Goal: Check status: Check status

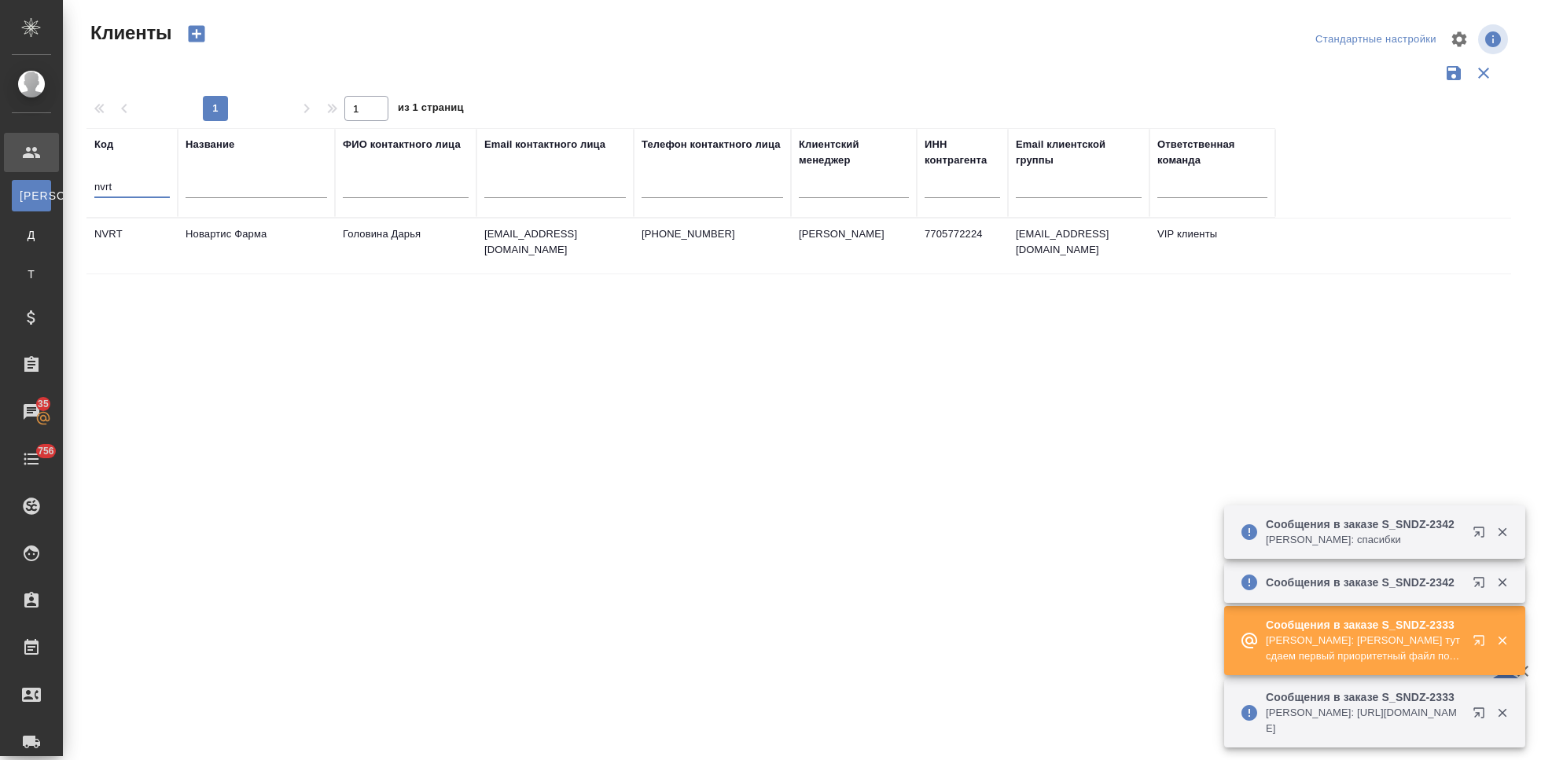
select select "RU"
click at [136, 189] on input "nvrt" at bounding box center [131, 188] width 75 height 20
type input "n"
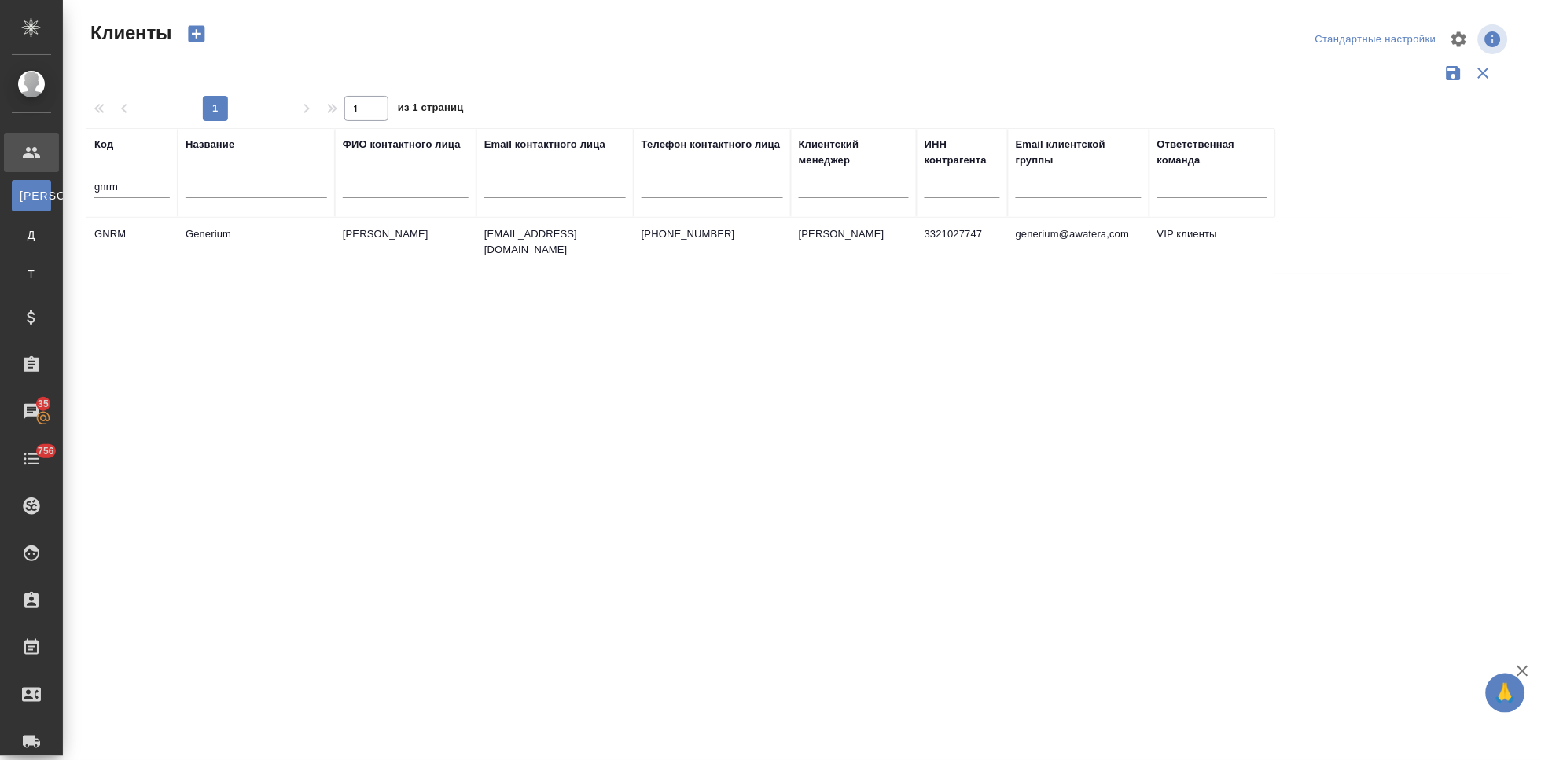
click at [291, 234] on td "Generium" at bounding box center [256, 246] width 157 height 55
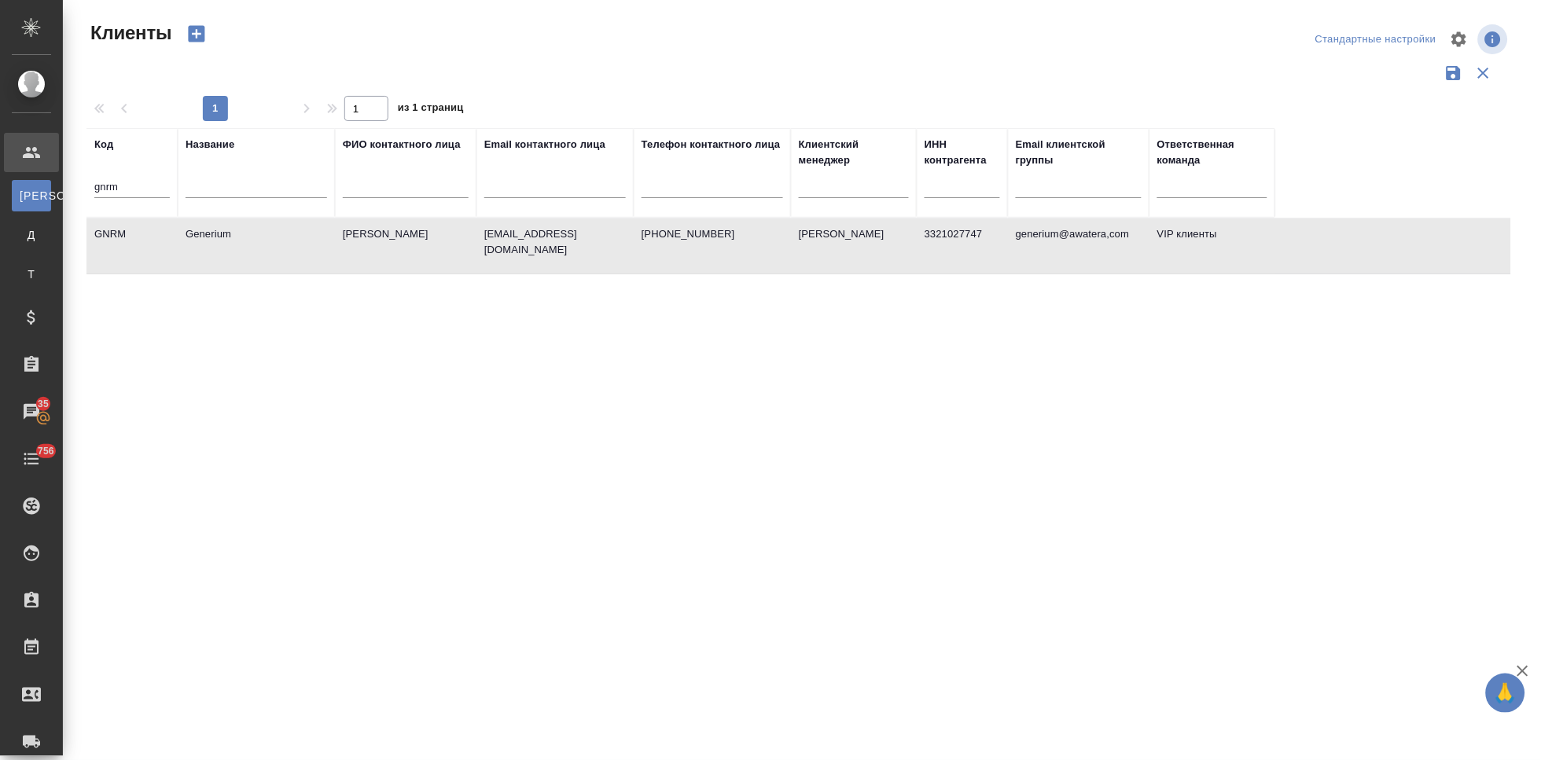
click at [156, 193] on input "gnrm" at bounding box center [131, 188] width 75 height 20
type input "g"
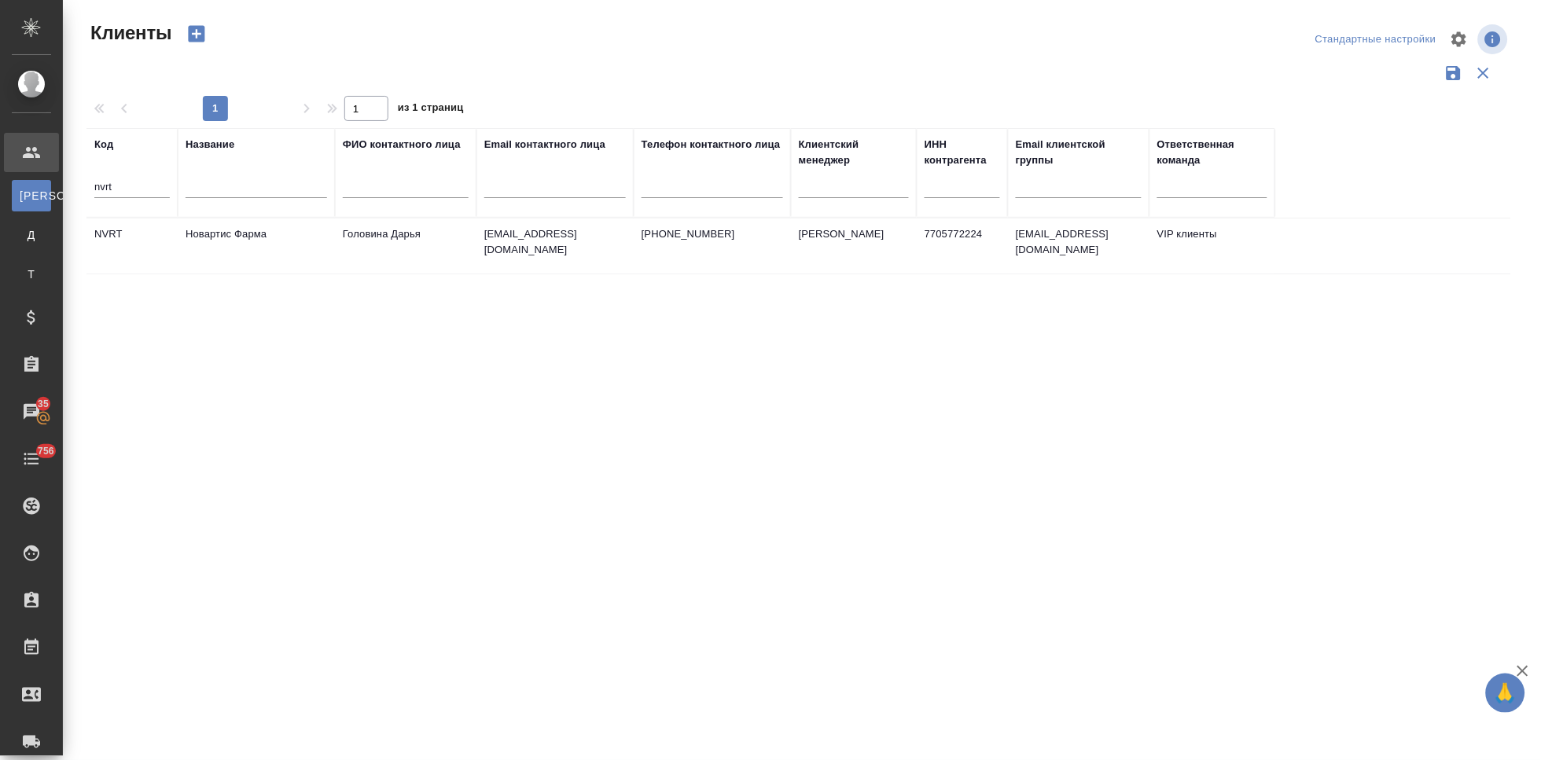
click at [296, 239] on td "Новартис Фарма" at bounding box center [256, 246] width 157 height 55
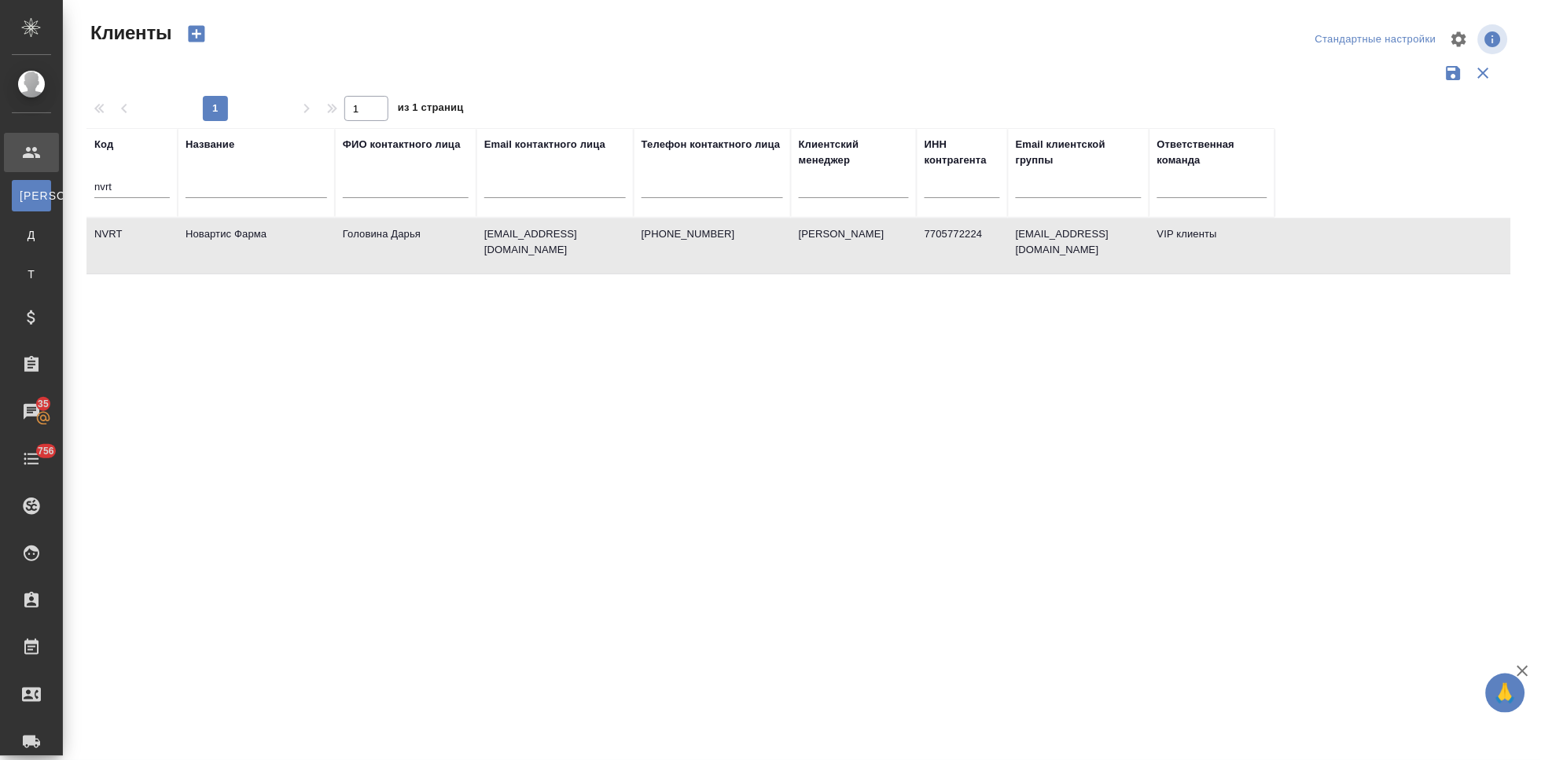
click at [296, 239] on td "Новартис Фарма" at bounding box center [256, 246] width 157 height 55
click at [131, 185] on input "nvrt" at bounding box center [131, 188] width 75 height 20
type input "n"
type input "sndz"
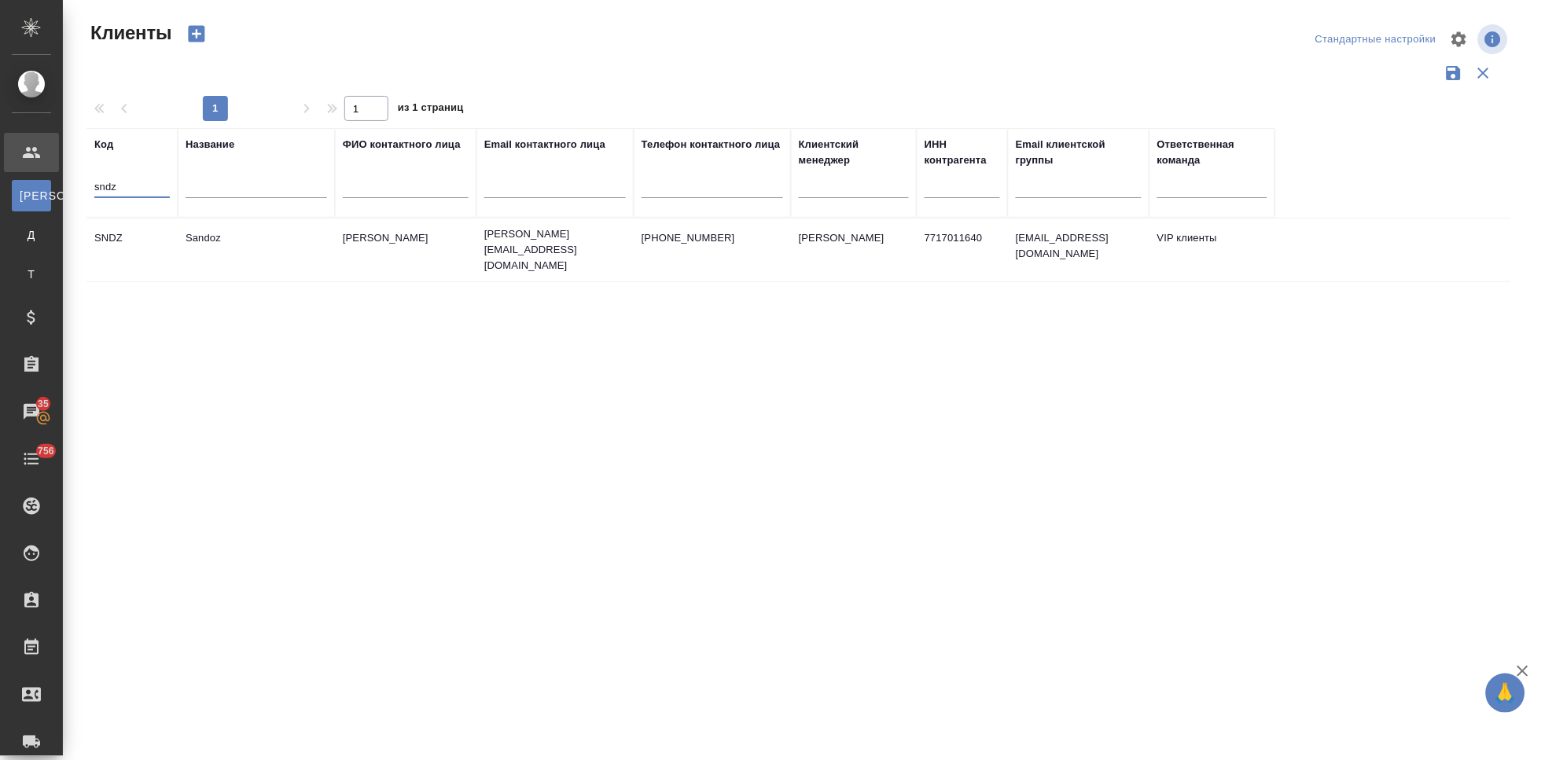
click at [151, 249] on td "SNDZ" at bounding box center [131, 250] width 91 height 55
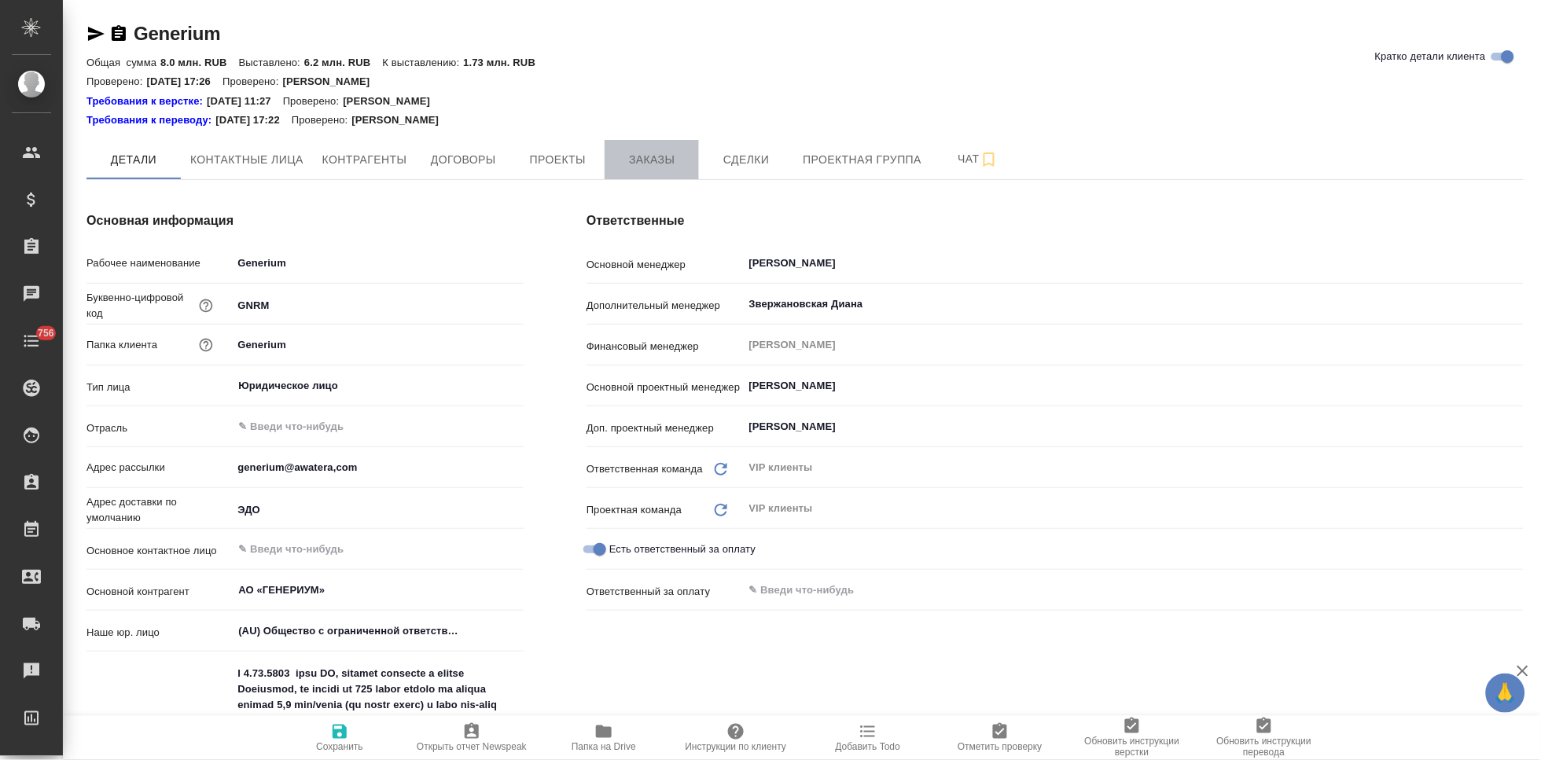
click at [635, 165] on span "Заказы" at bounding box center [651, 160] width 75 height 20
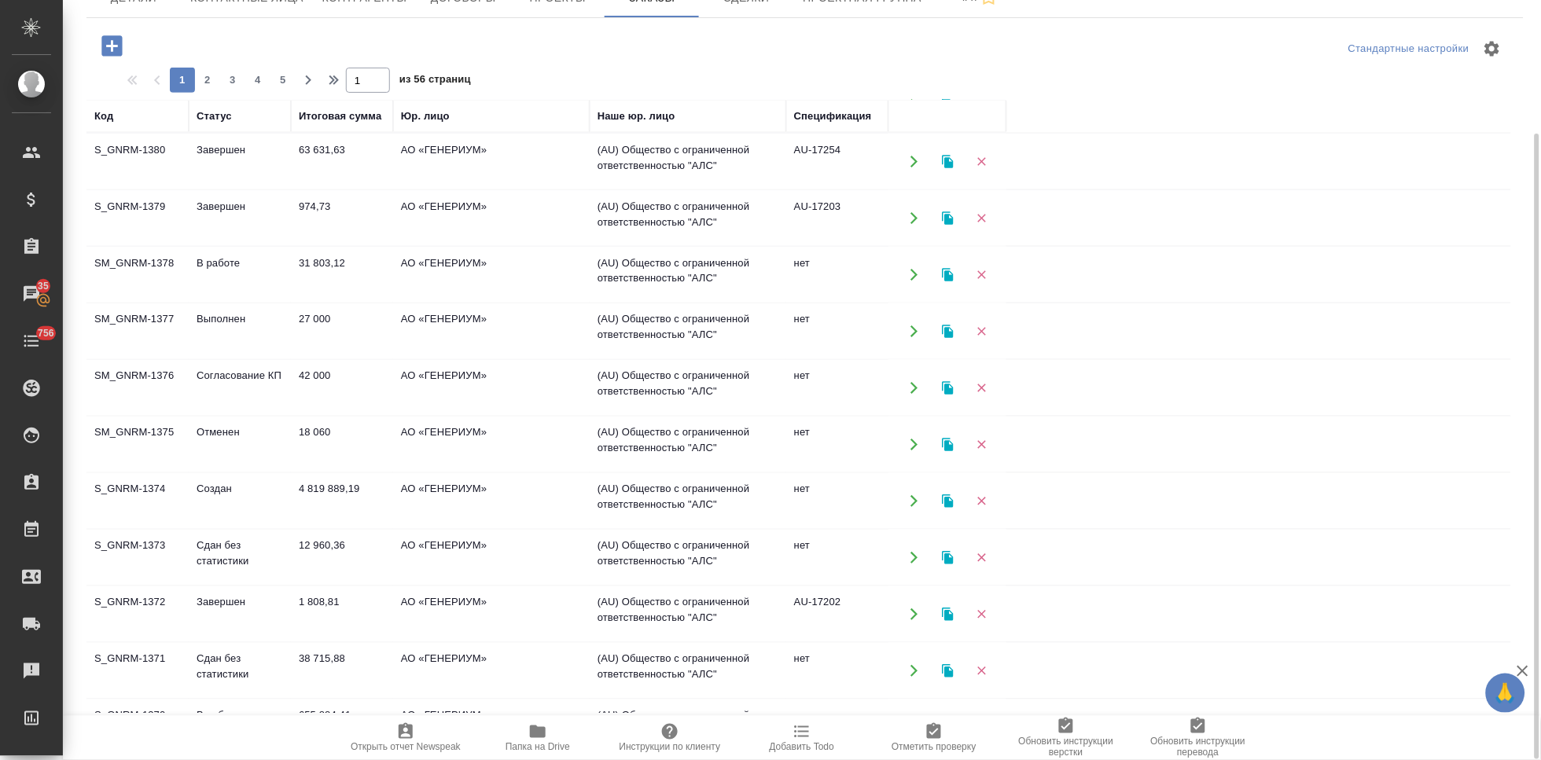
scroll to position [681, 0]
click at [208, 565] on td "Сдан без статистики" at bounding box center [240, 556] width 102 height 55
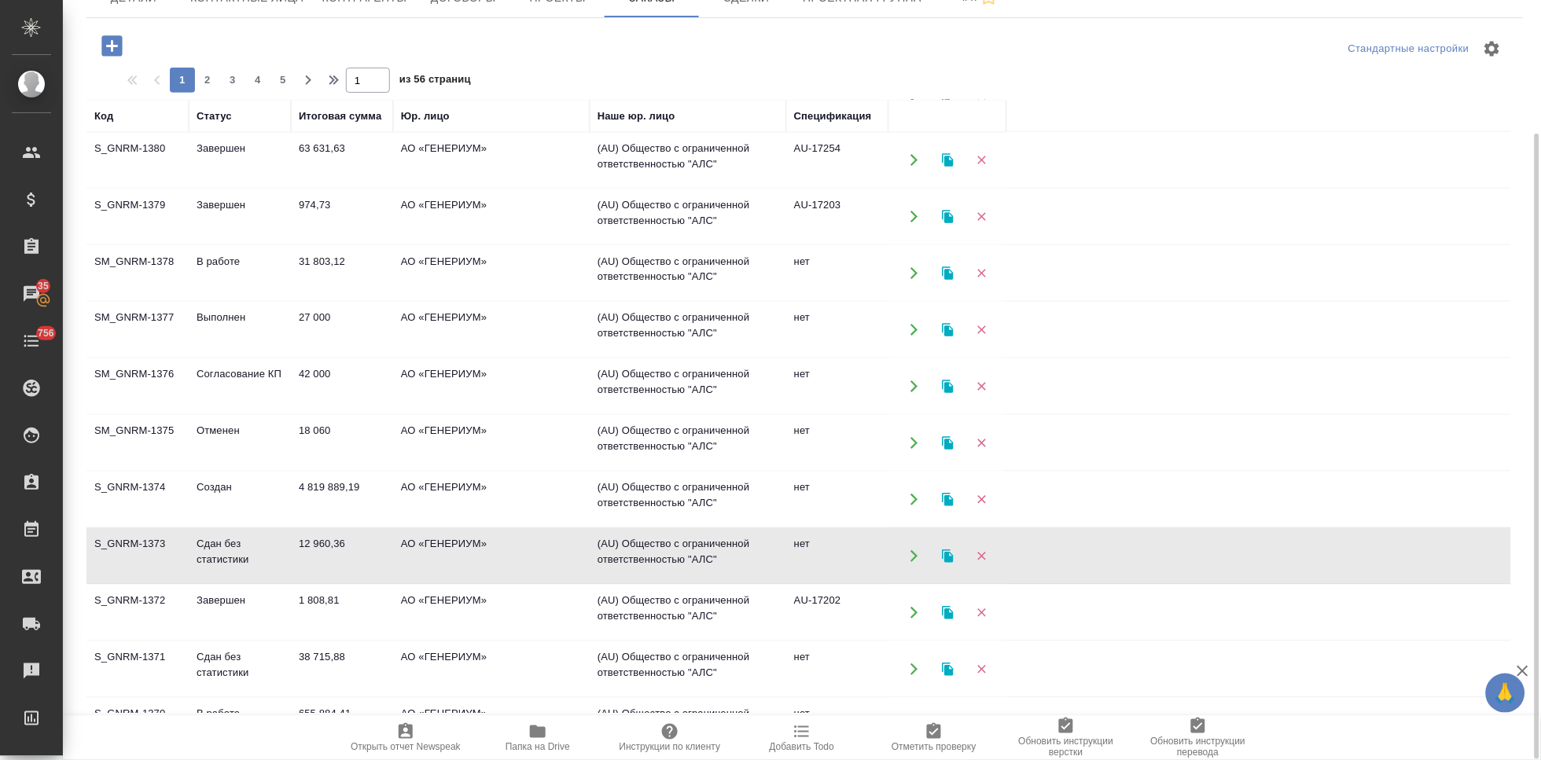
click at [208, 565] on td "Сдан без статистики" at bounding box center [240, 556] width 102 height 55
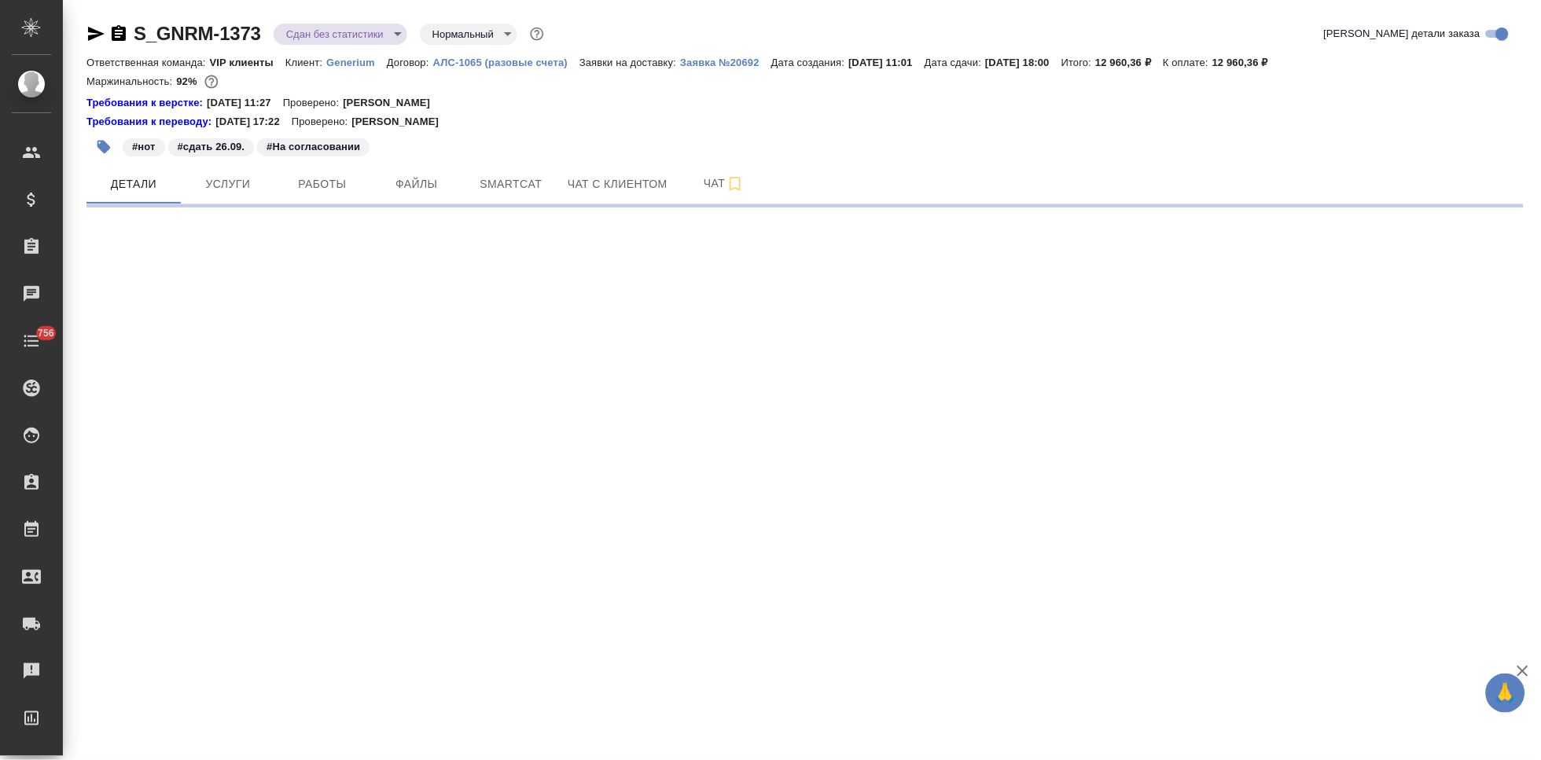
select select "RU"
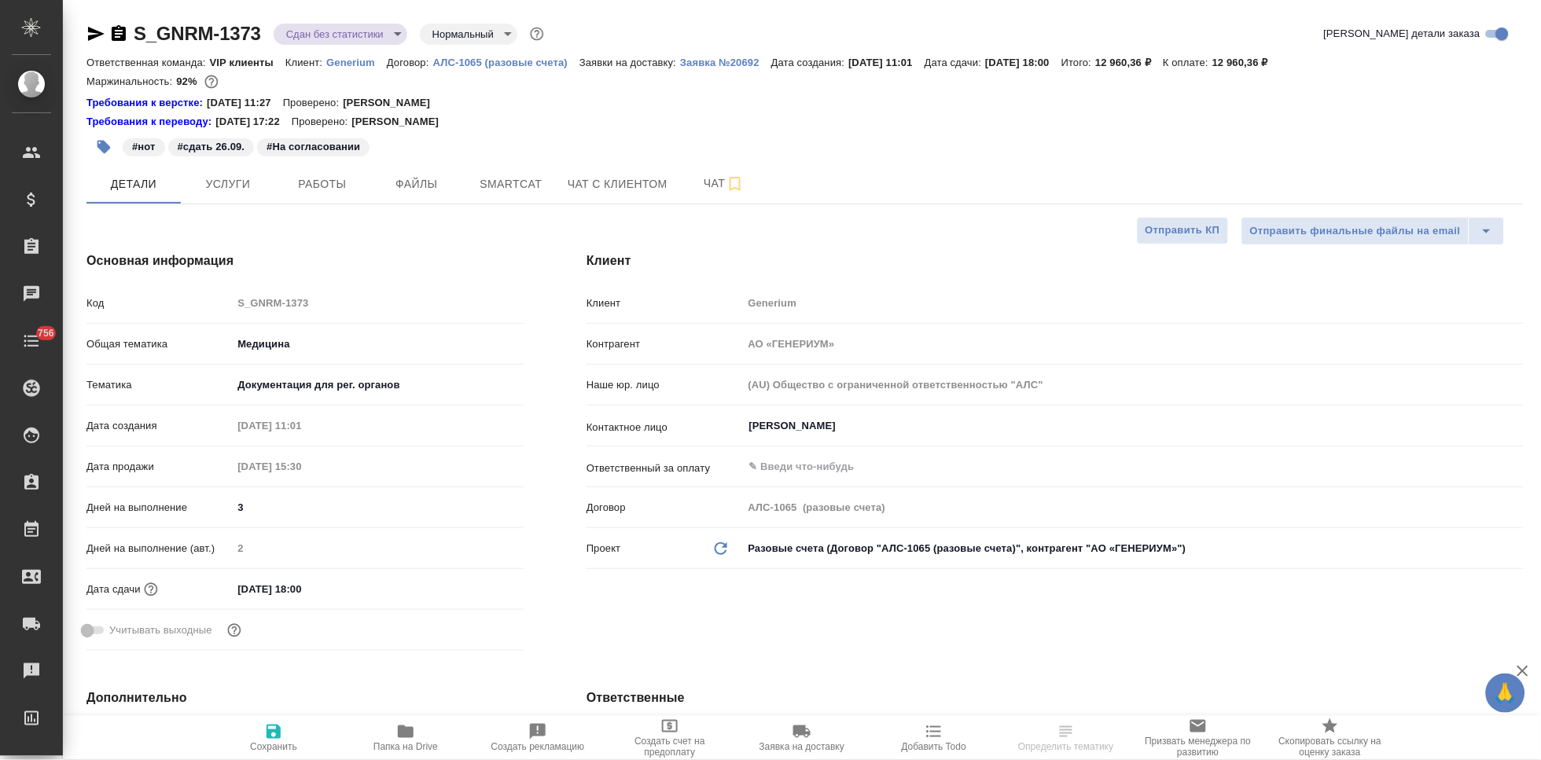
type textarea "x"
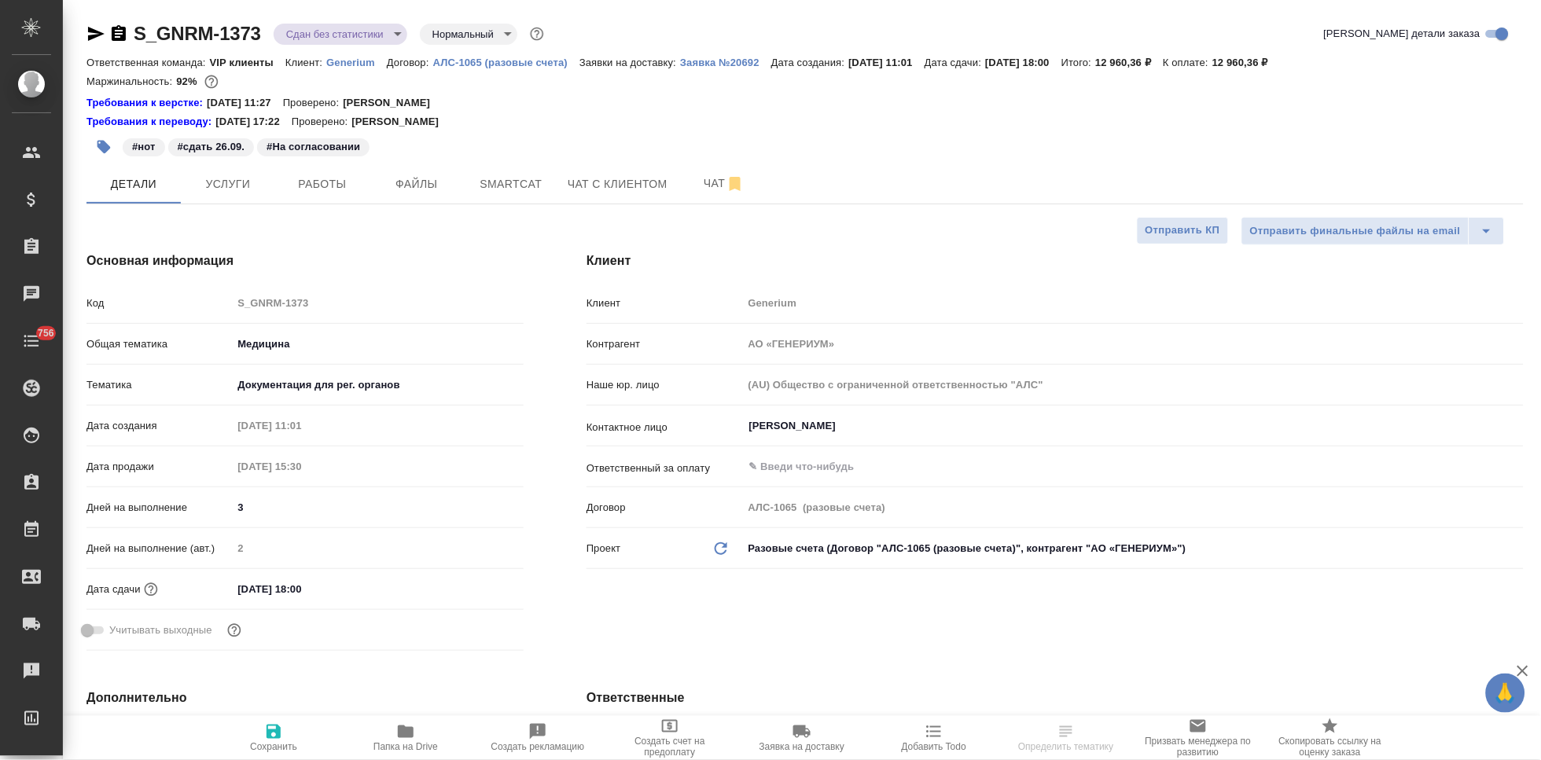
type textarea "x"
click at [804, 741] on span "Заявка на доставку" at bounding box center [802, 746] width 85 height 11
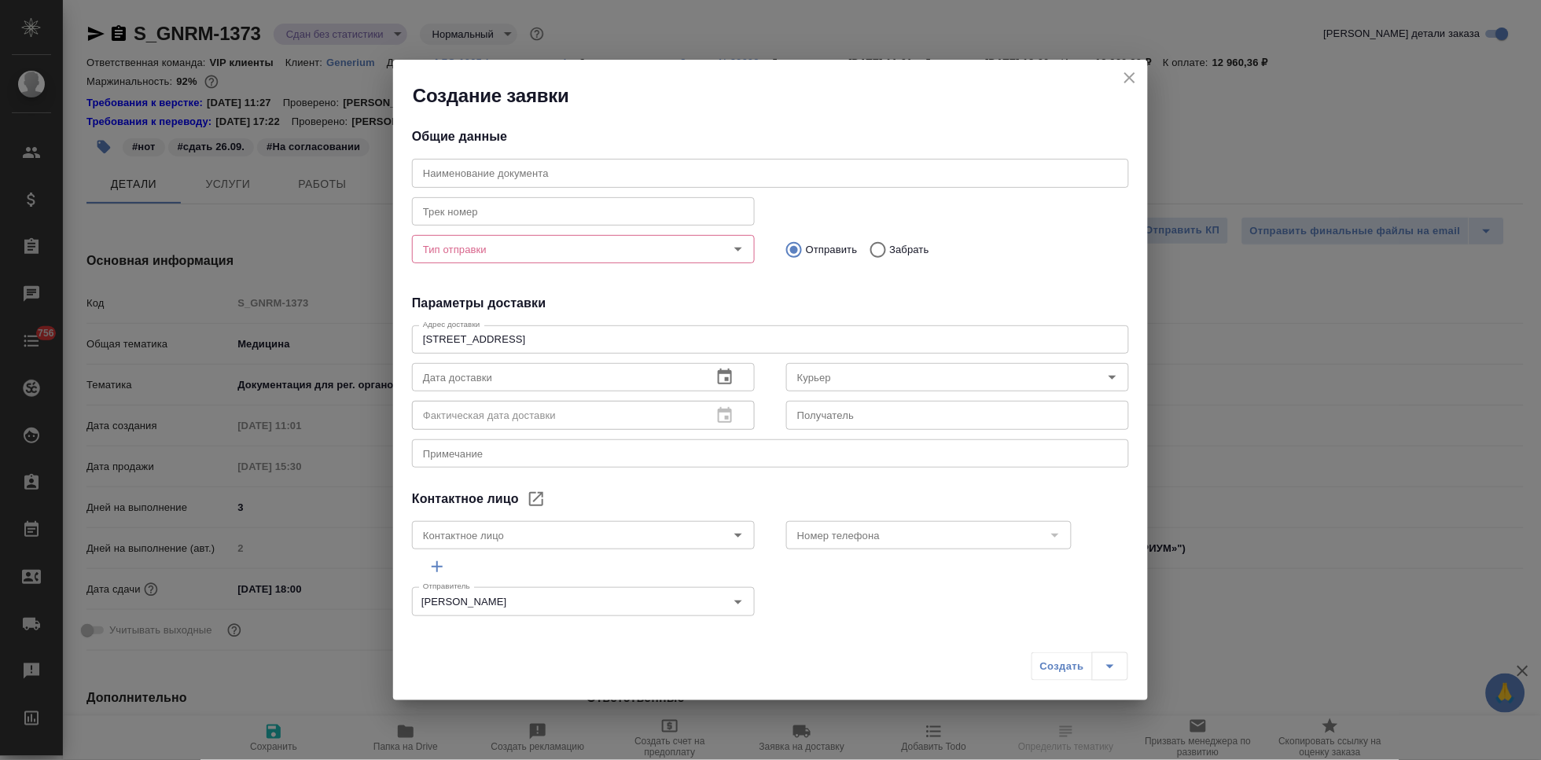
type input "Михалева Ирина"
click at [538, 167] on input "text" at bounding box center [770, 173] width 717 height 28
paste input "S_GNRM-1373"
type input "S_GNRM-1373"
click at [480, 451] on textarea at bounding box center [770, 453] width 695 height 12
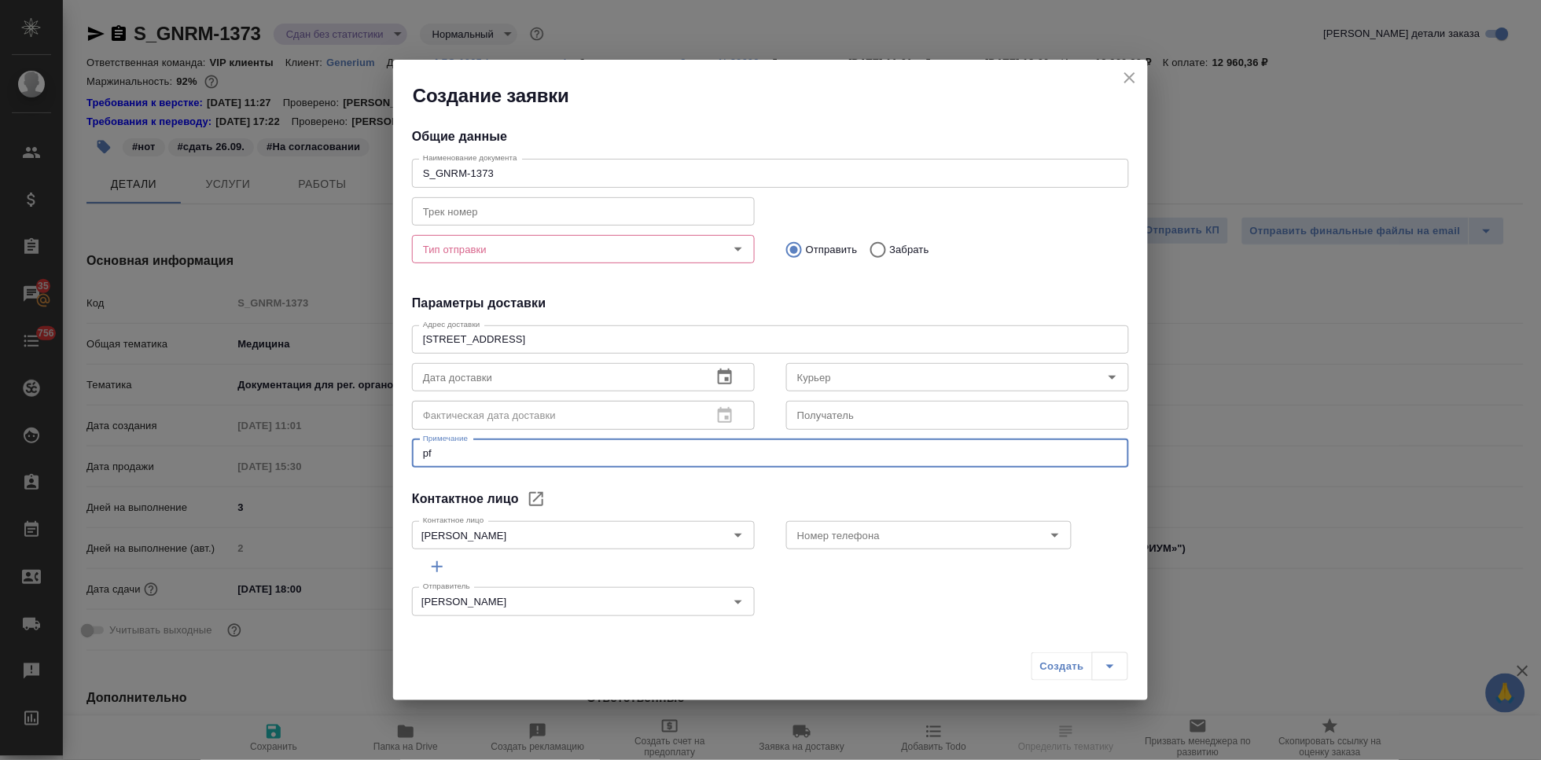
type textarea "p"
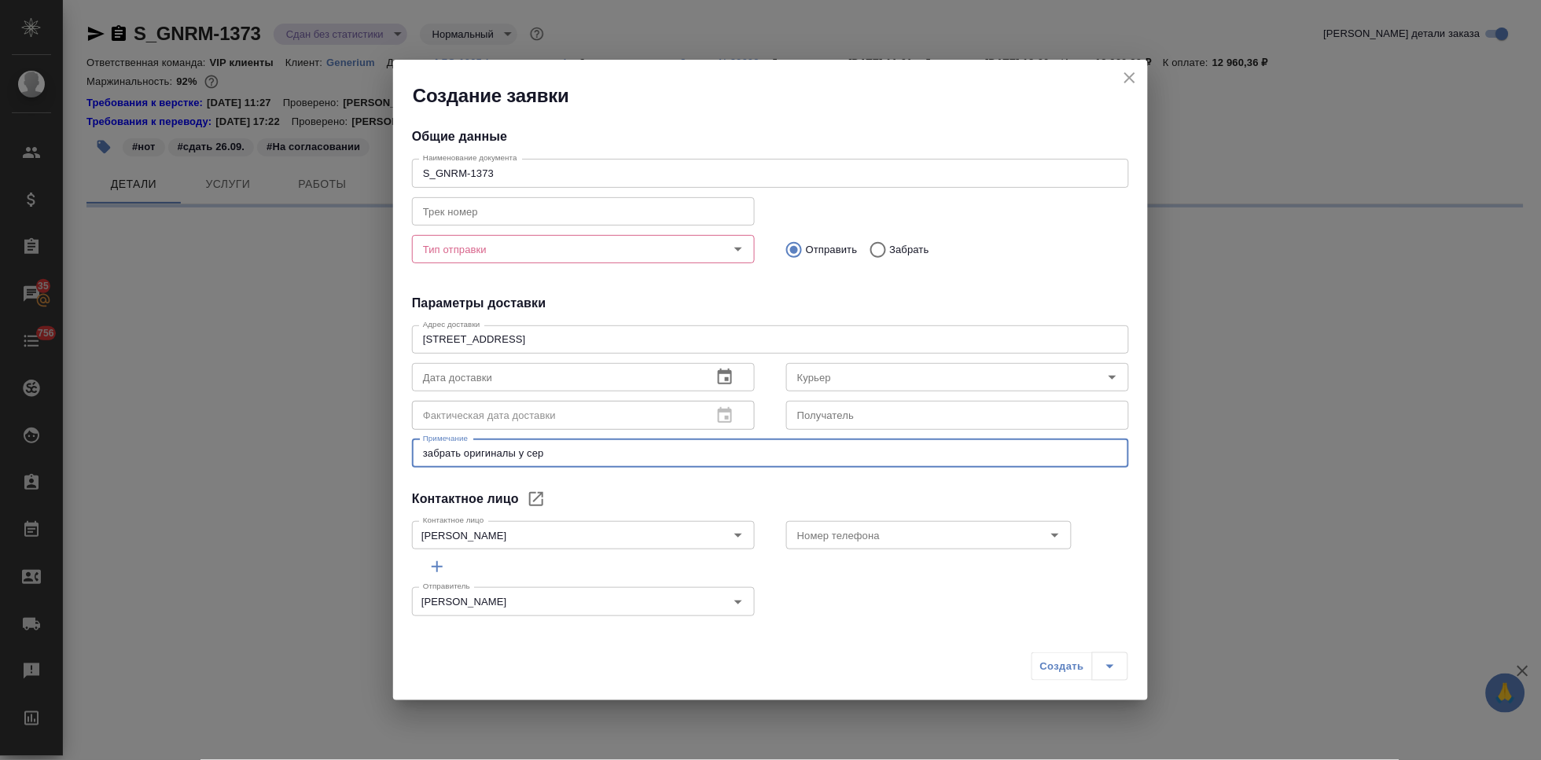
type textarea "забрать оригиналы у серт"
select select "RU"
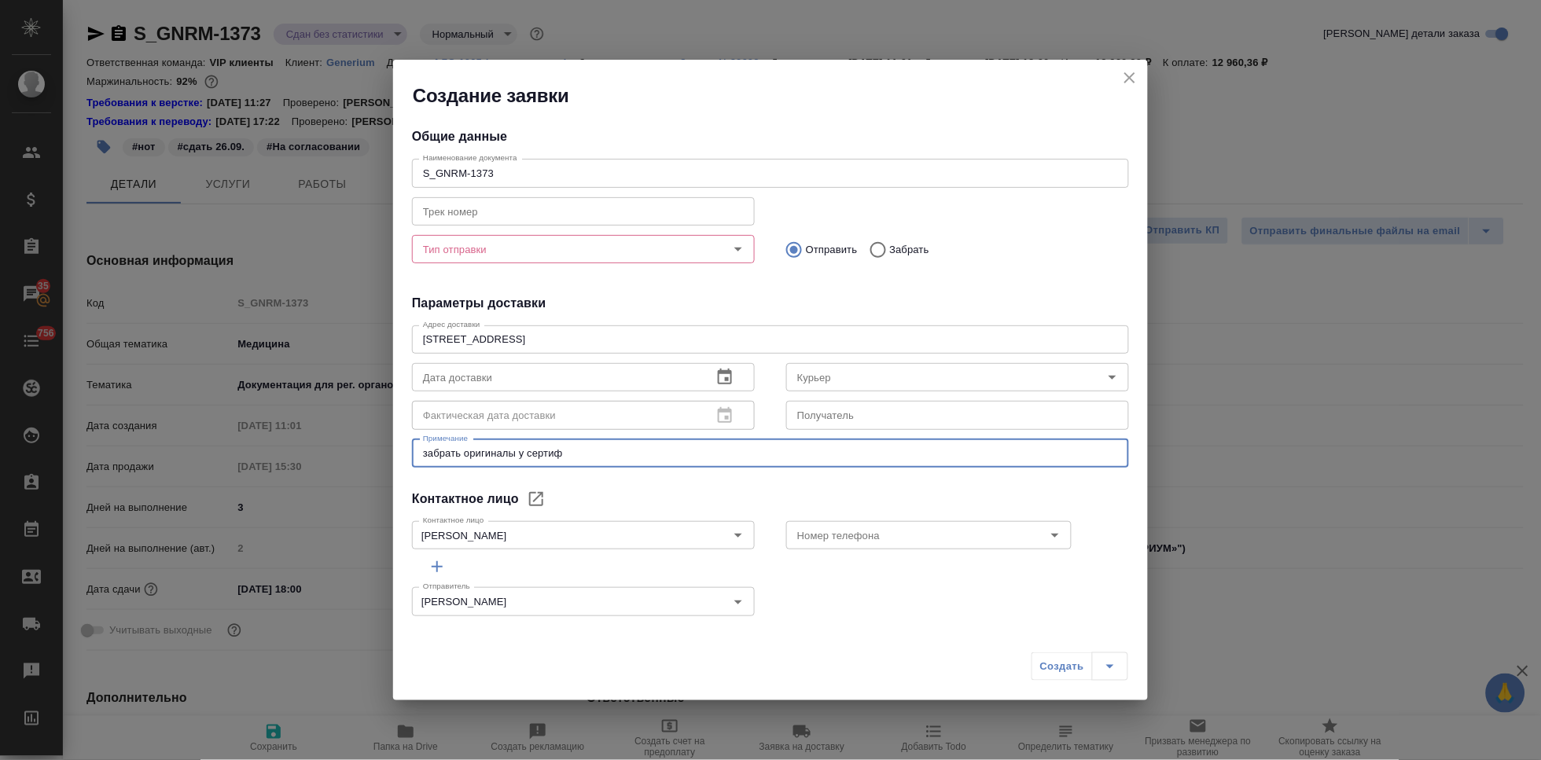
type textarea "забрать оригиналы у сертифа"
type textarea "x"
type textarea "забрать оригиналы у сертифай и отвезти обратно клиенту"
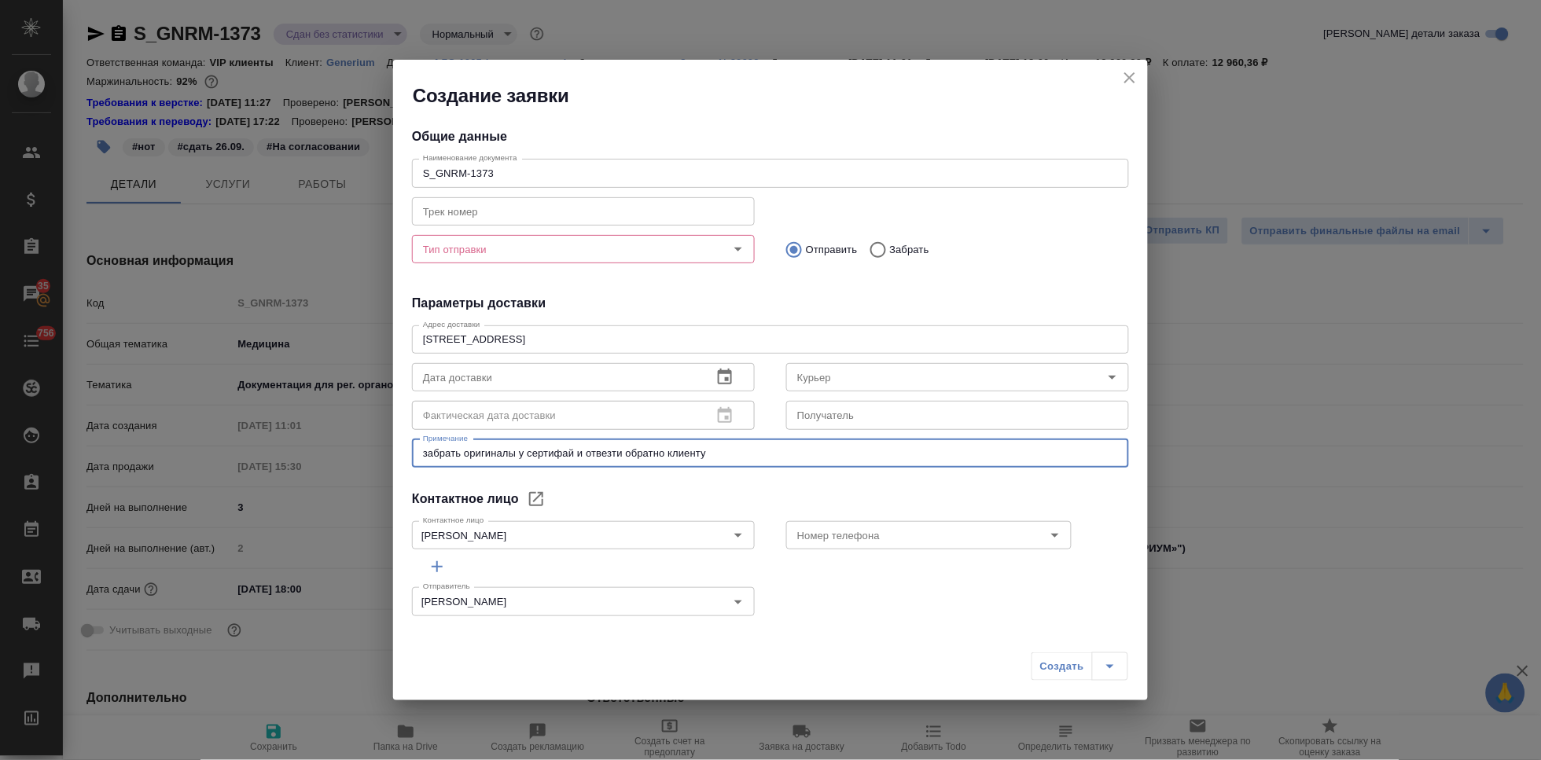
click at [484, 253] on input "Тип отправки" at bounding box center [557, 249] width 281 height 19
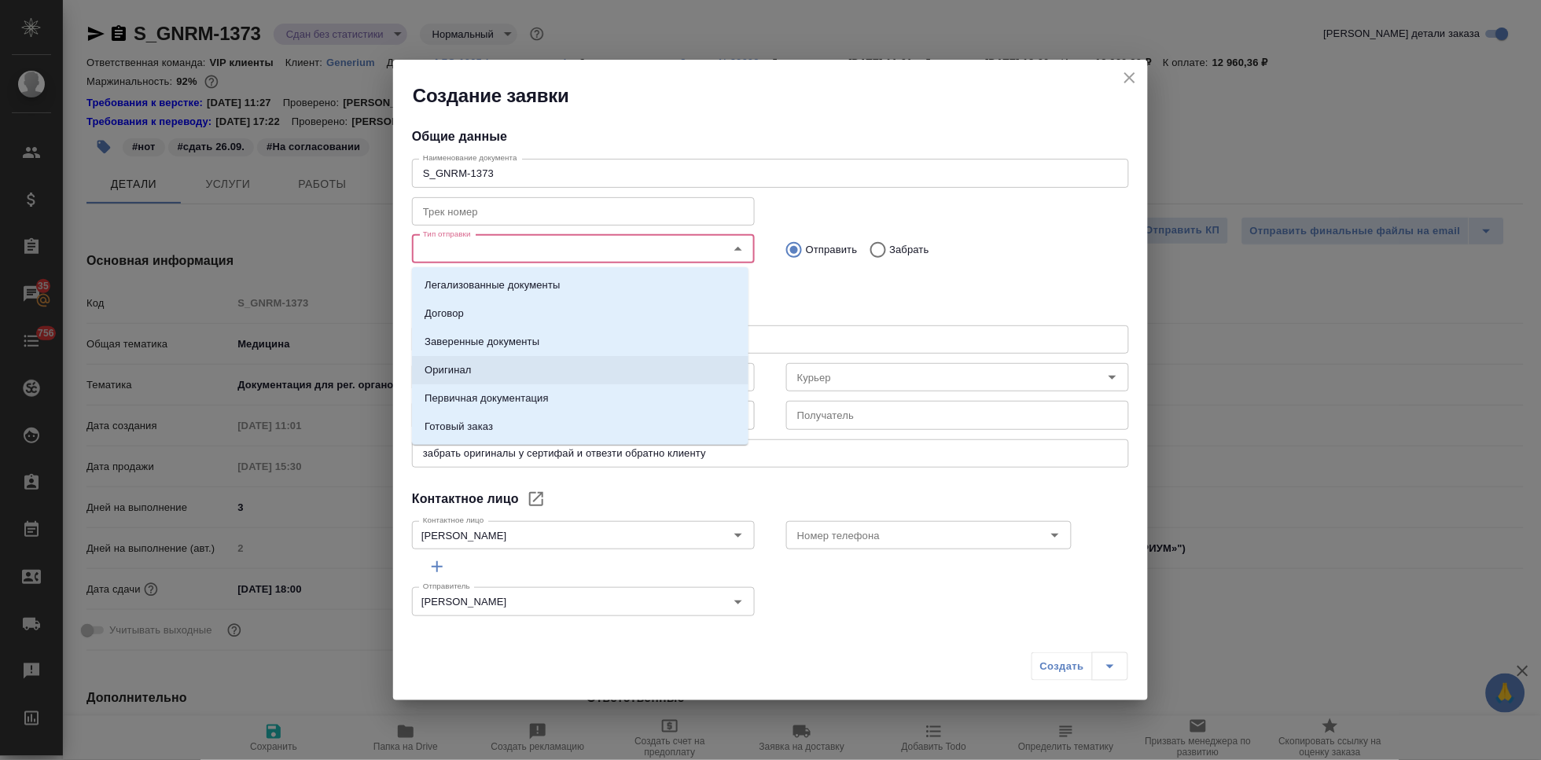
click at [487, 370] on li "Оригинал" at bounding box center [580, 370] width 337 height 28
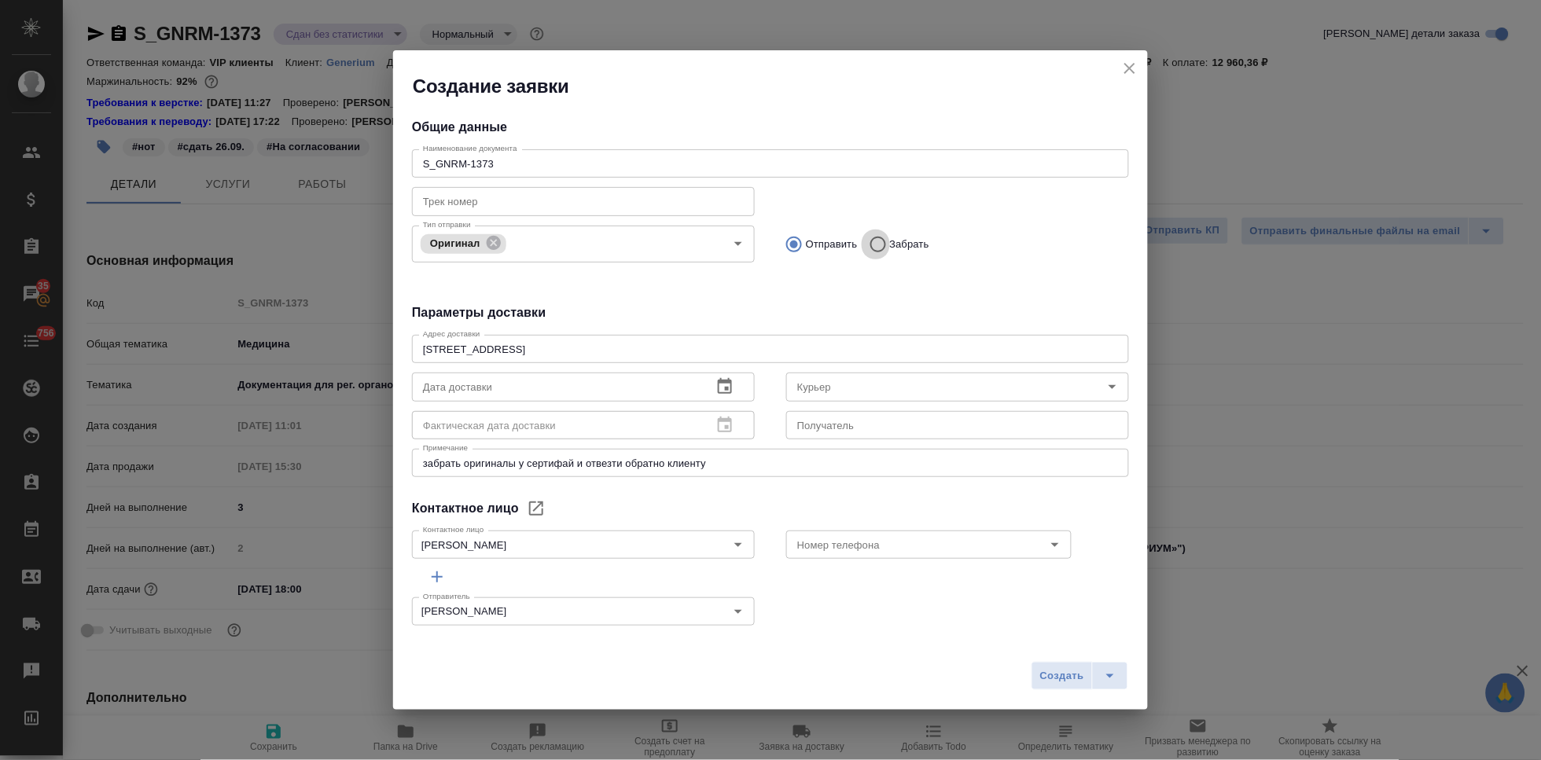
click at [874, 248] on input "Забрать" at bounding box center [876, 244] width 28 height 33
radio input "true"
click at [793, 241] on input "Отправить" at bounding box center [792, 244] width 28 height 33
radio input "true"
click at [719, 388] on icon "button" at bounding box center [725, 386] width 14 height 16
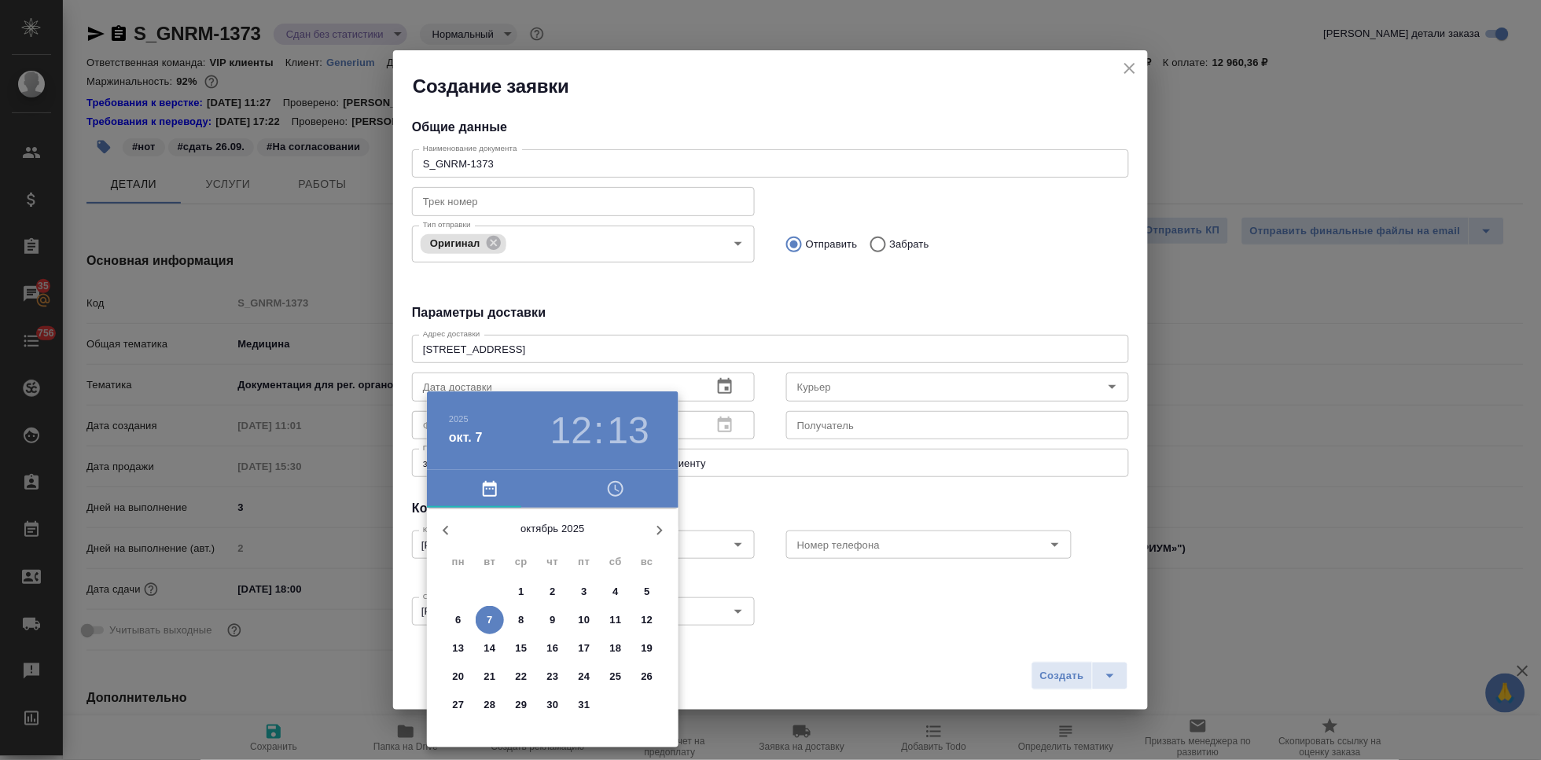
click at [495, 622] on span "7" at bounding box center [490, 621] width 28 height 16
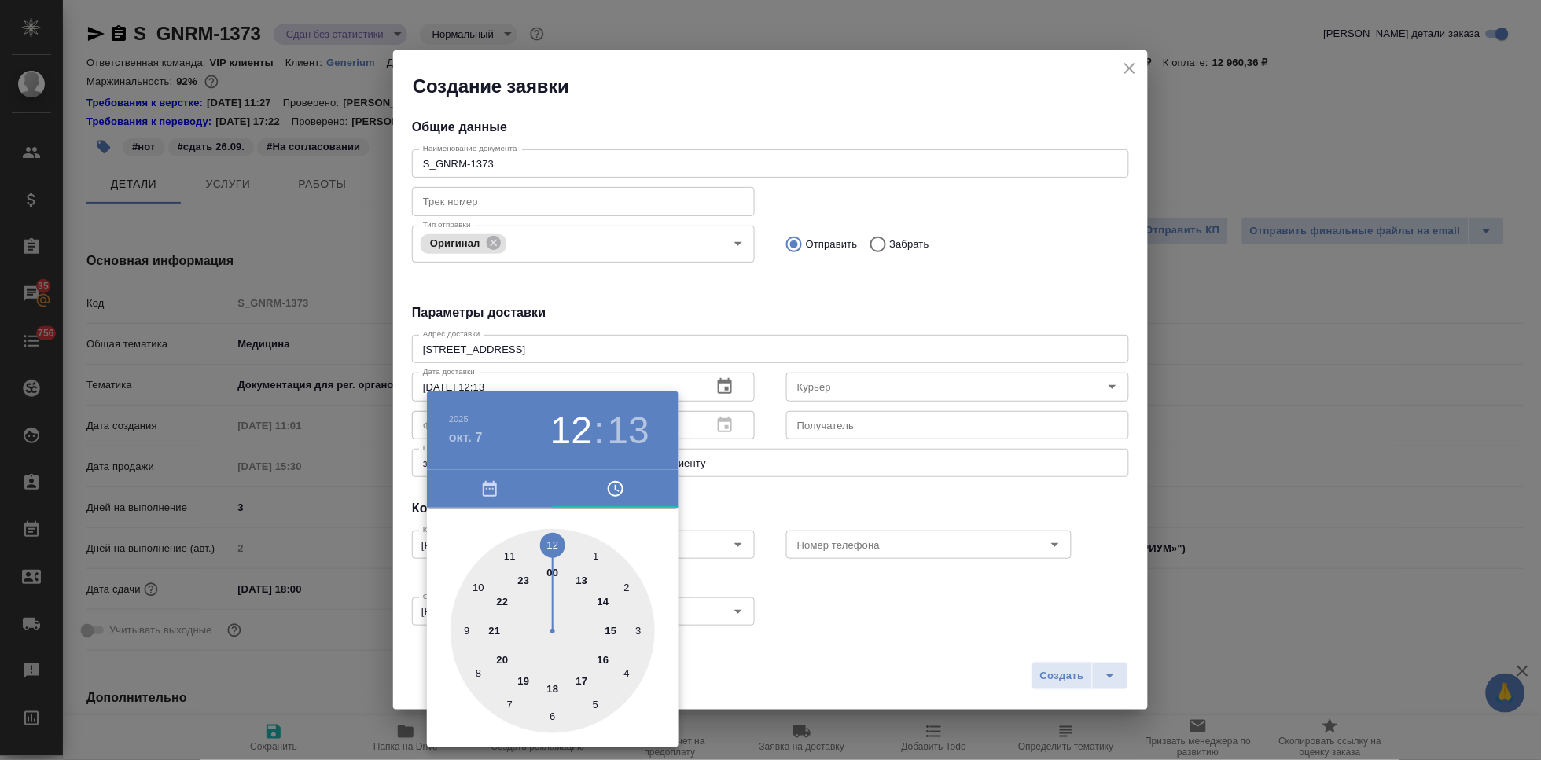
click at [599, 659] on div at bounding box center [553, 631] width 204 height 204
click at [557, 545] on div at bounding box center [553, 631] width 204 height 204
click at [552, 544] on div at bounding box center [553, 631] width 204 height 204
type input "07.10.2025 16:00"
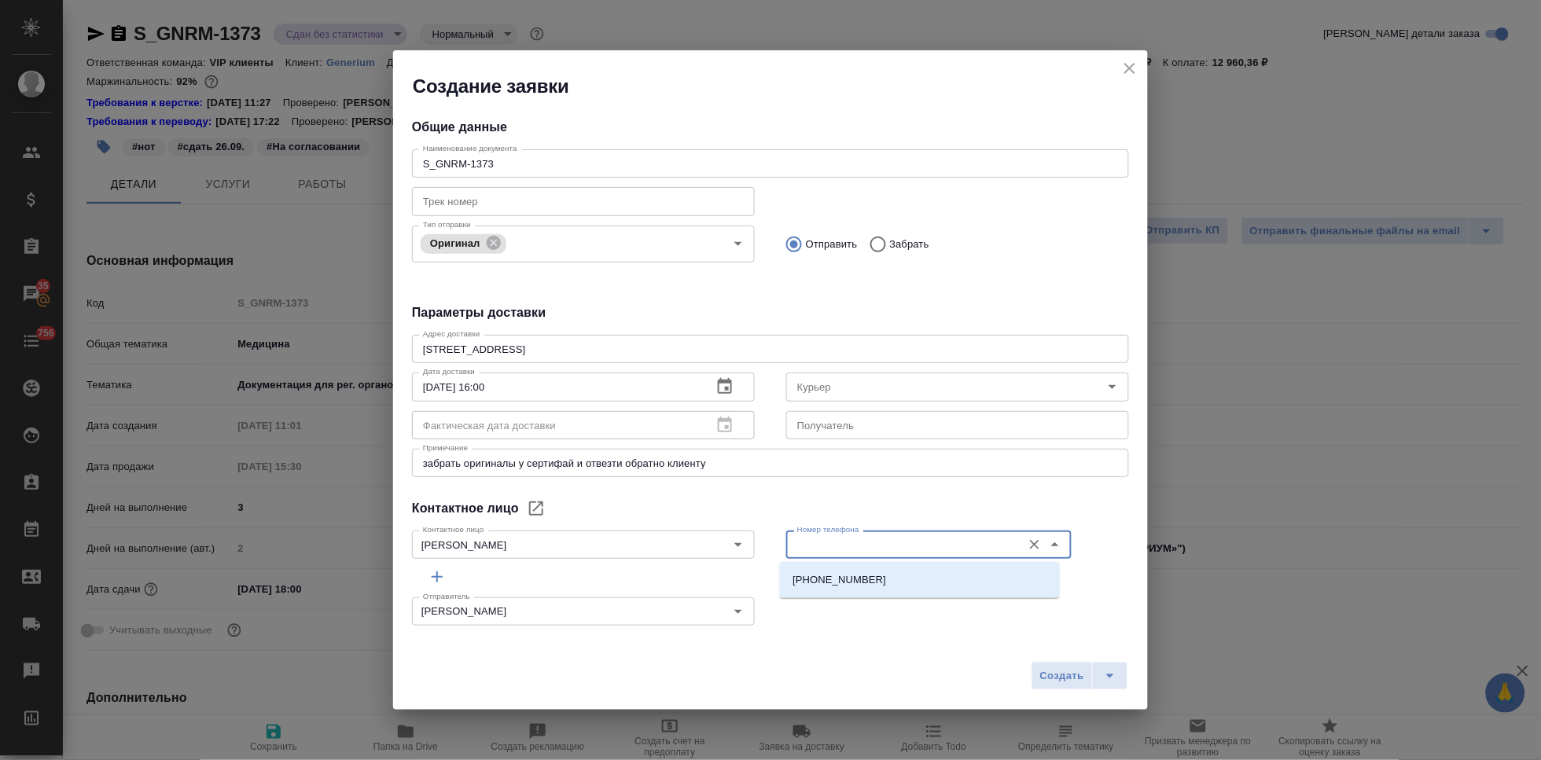
click at [890, 537] on input "Номер телефона" at bounding box center [902, 544] width 223 height 19
click at [877, 586] on li "+7 925 066 97 51" at bounding box center [920, 580] width 280 height 28
type input "+7 925 066 97 51"
click at [1056, 684] on span "Создать" at bounding box center [1062, 677] width 44 height 18
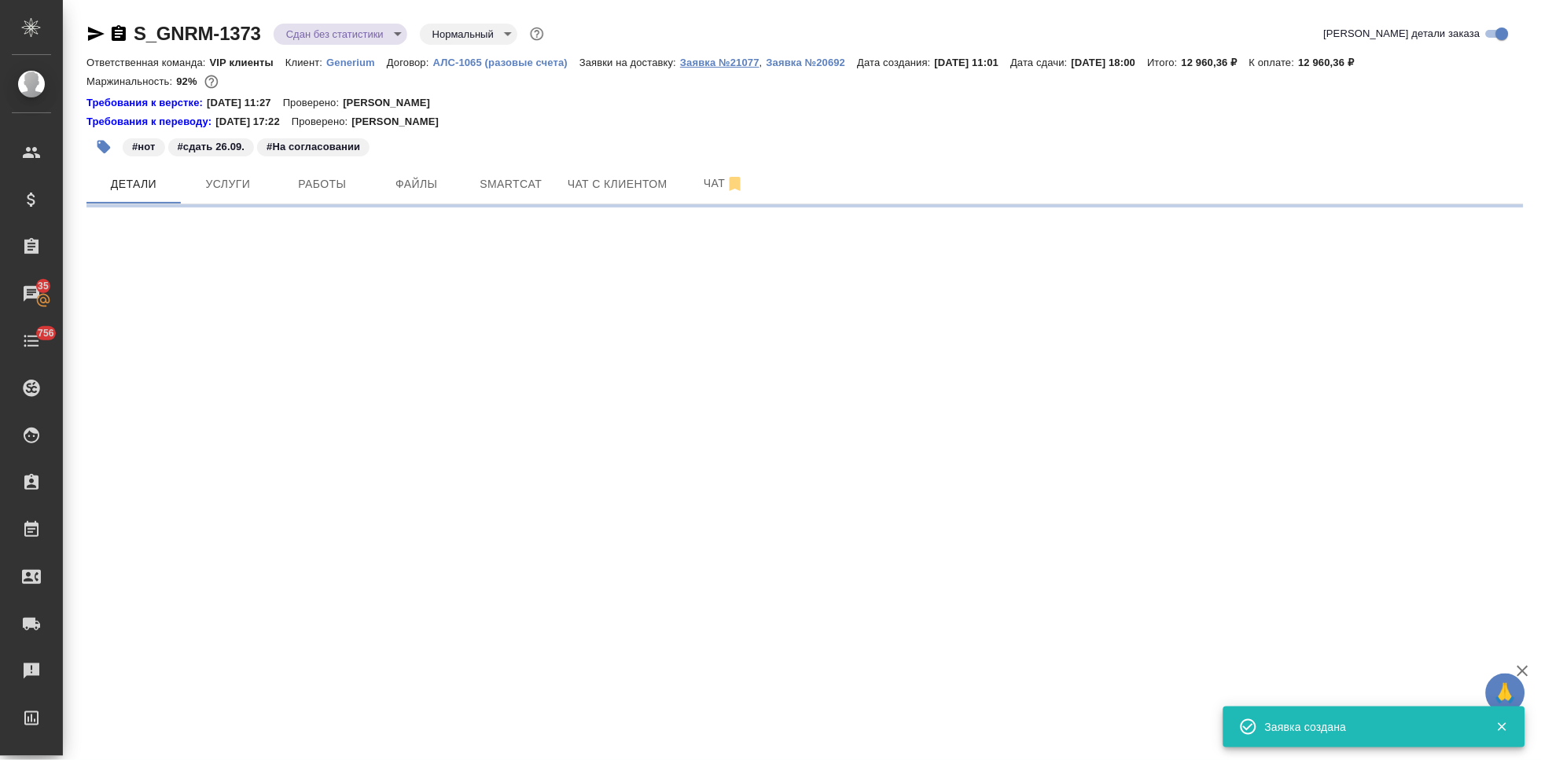
select select "RU"
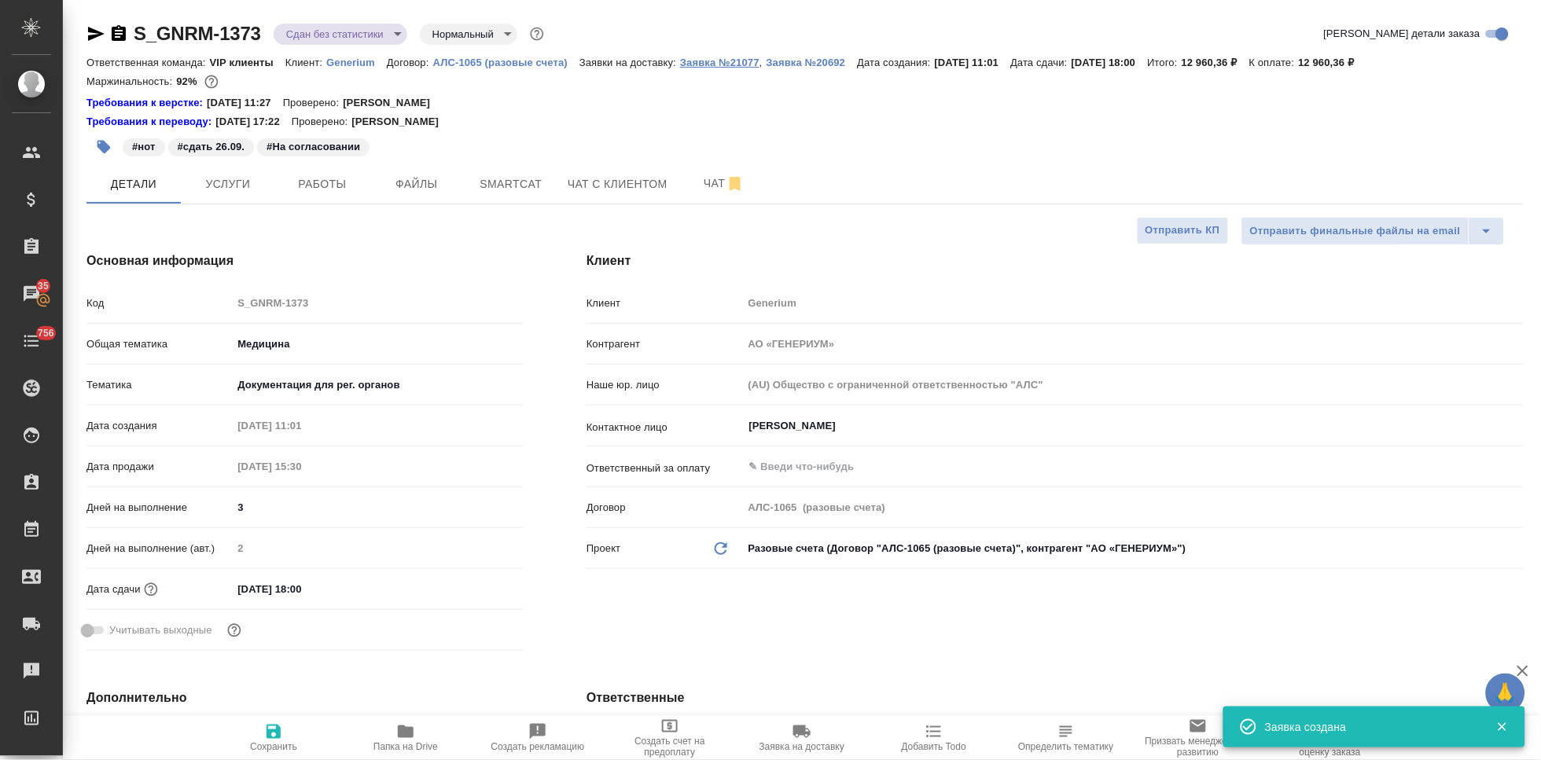
type textarea "x"
click at [730, 62] on p "Заявка №21077" at bounding box center [719, 63] width 79 height 12
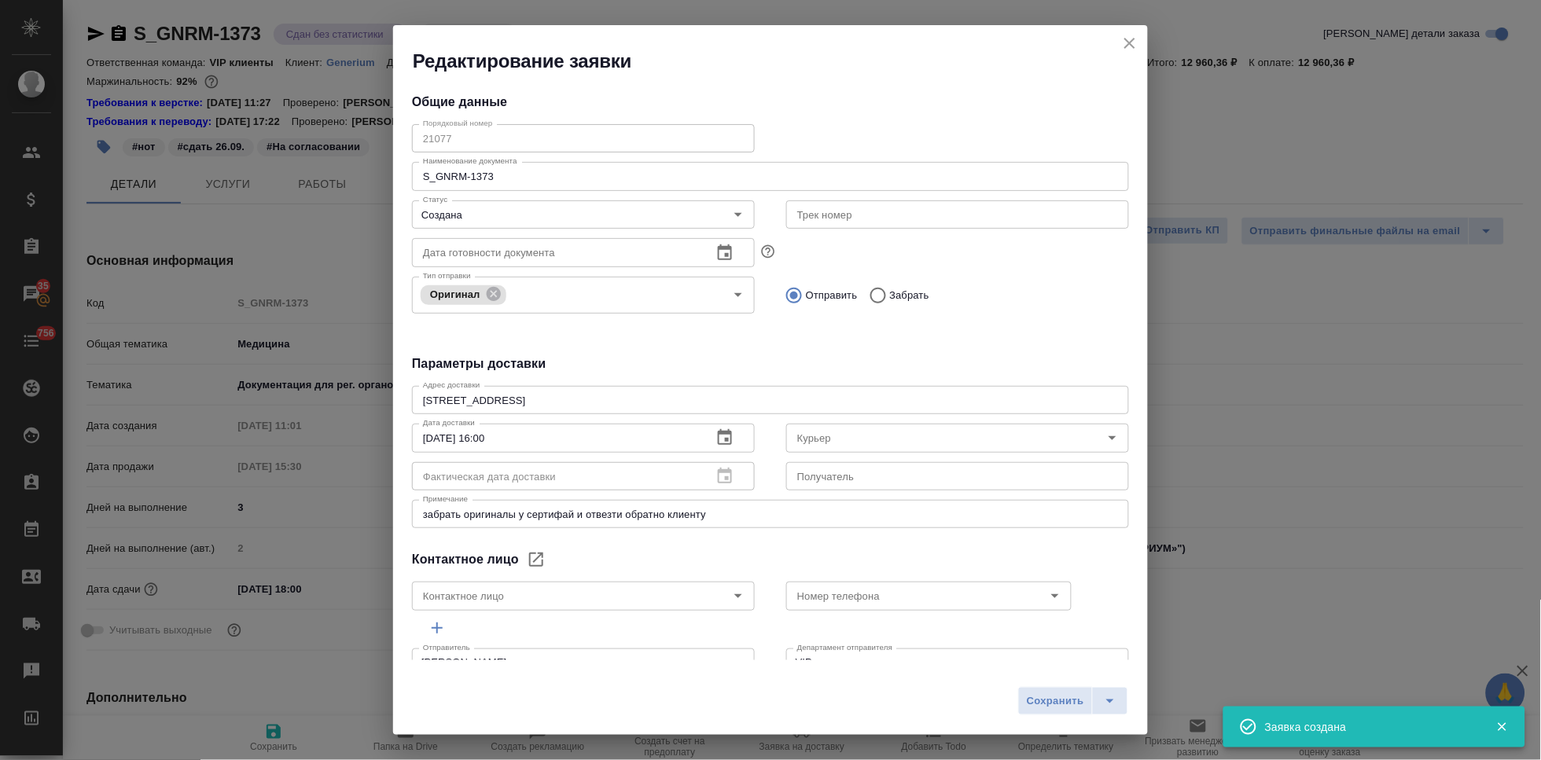
type input "Михалева Ирина"
type input "+7 925 066 97 51"
click at [1103, 703] on icon "split button" at bounding box center [1110, 701] width 19 height 19
click at [1069, 675] on li "Сохранить и скачать" at bounding box center [1077, 668] width 126 height 25
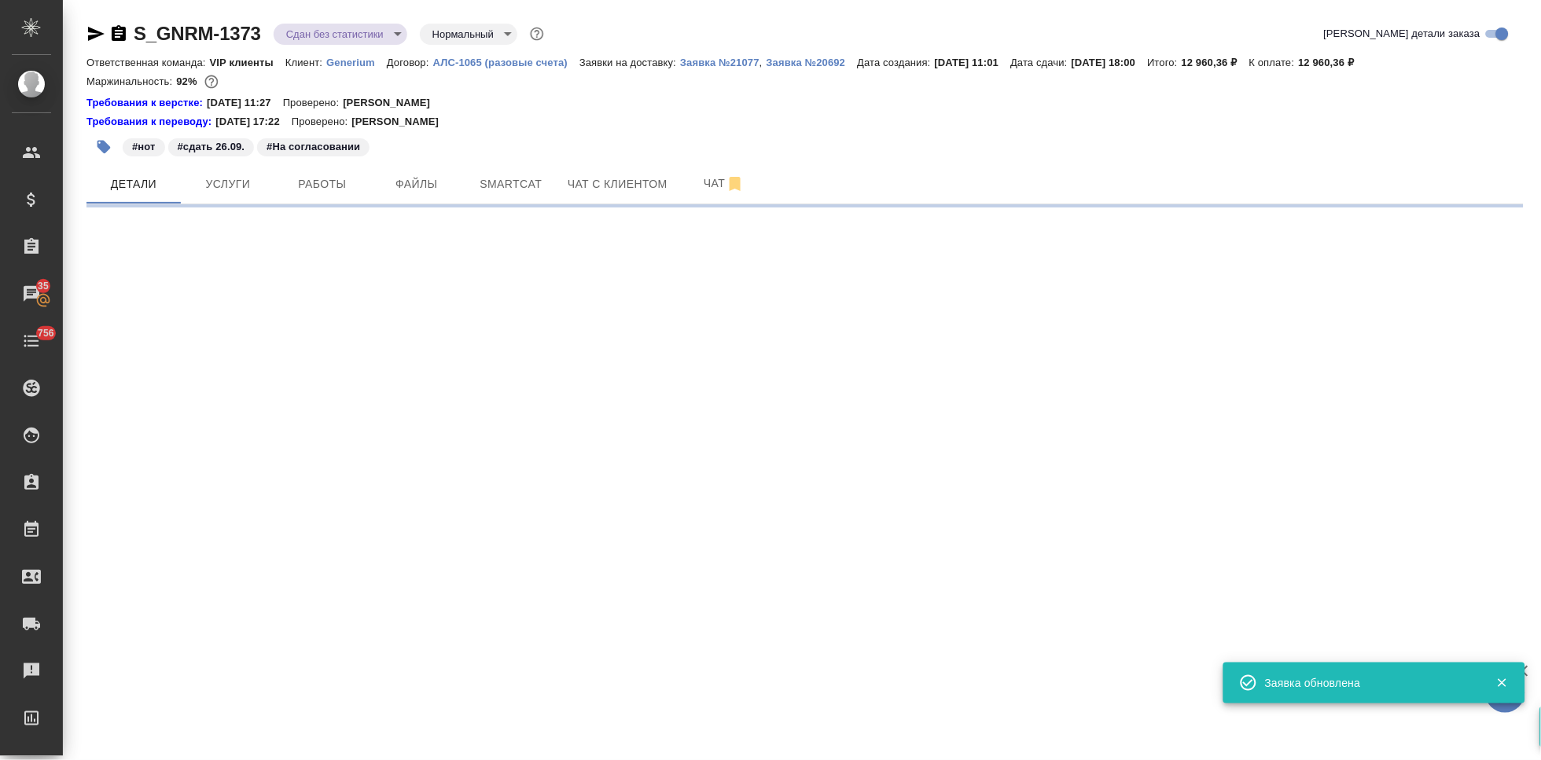
select select "RU"
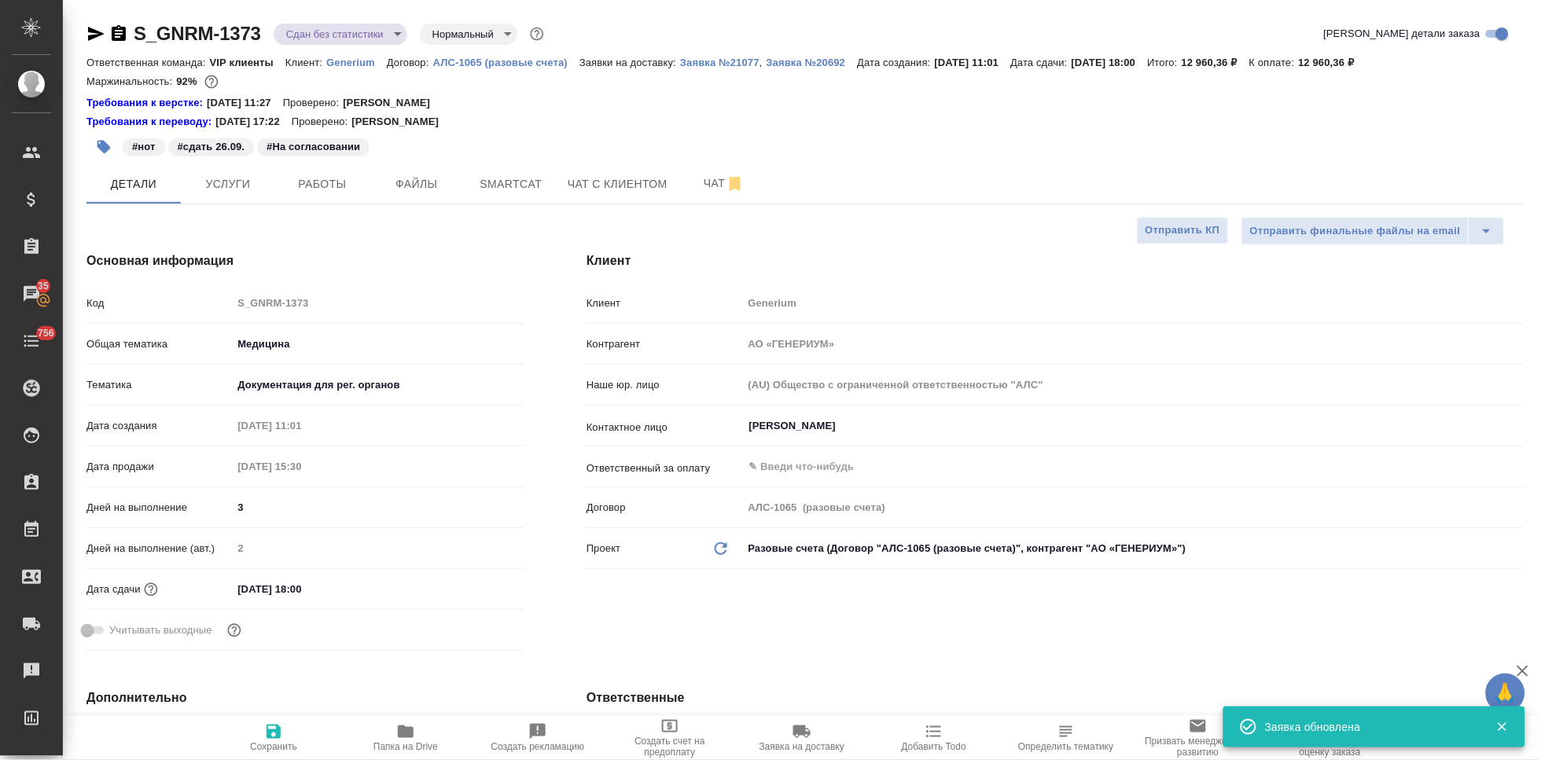
type textarea "x"
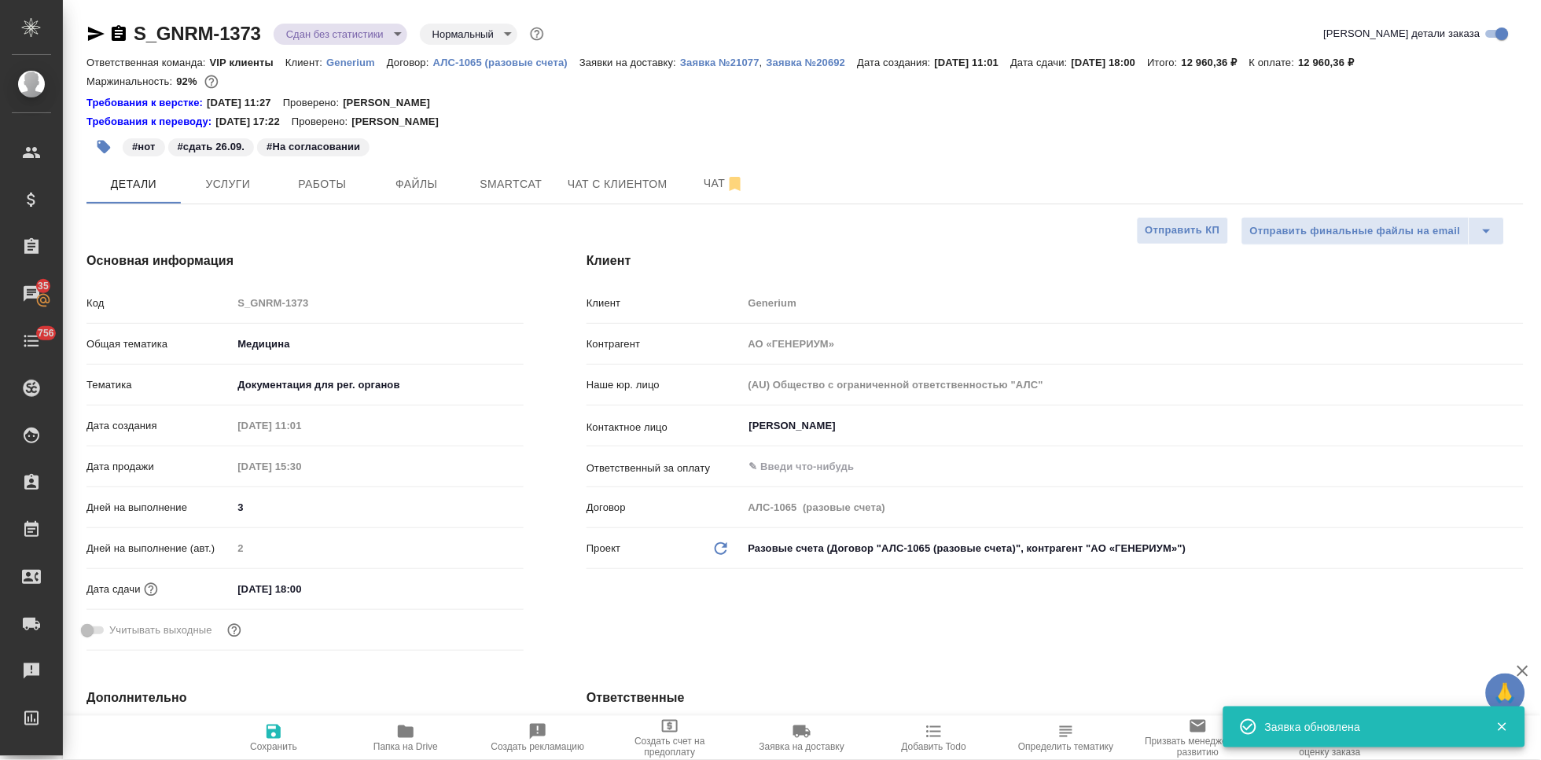
type textarea "x"
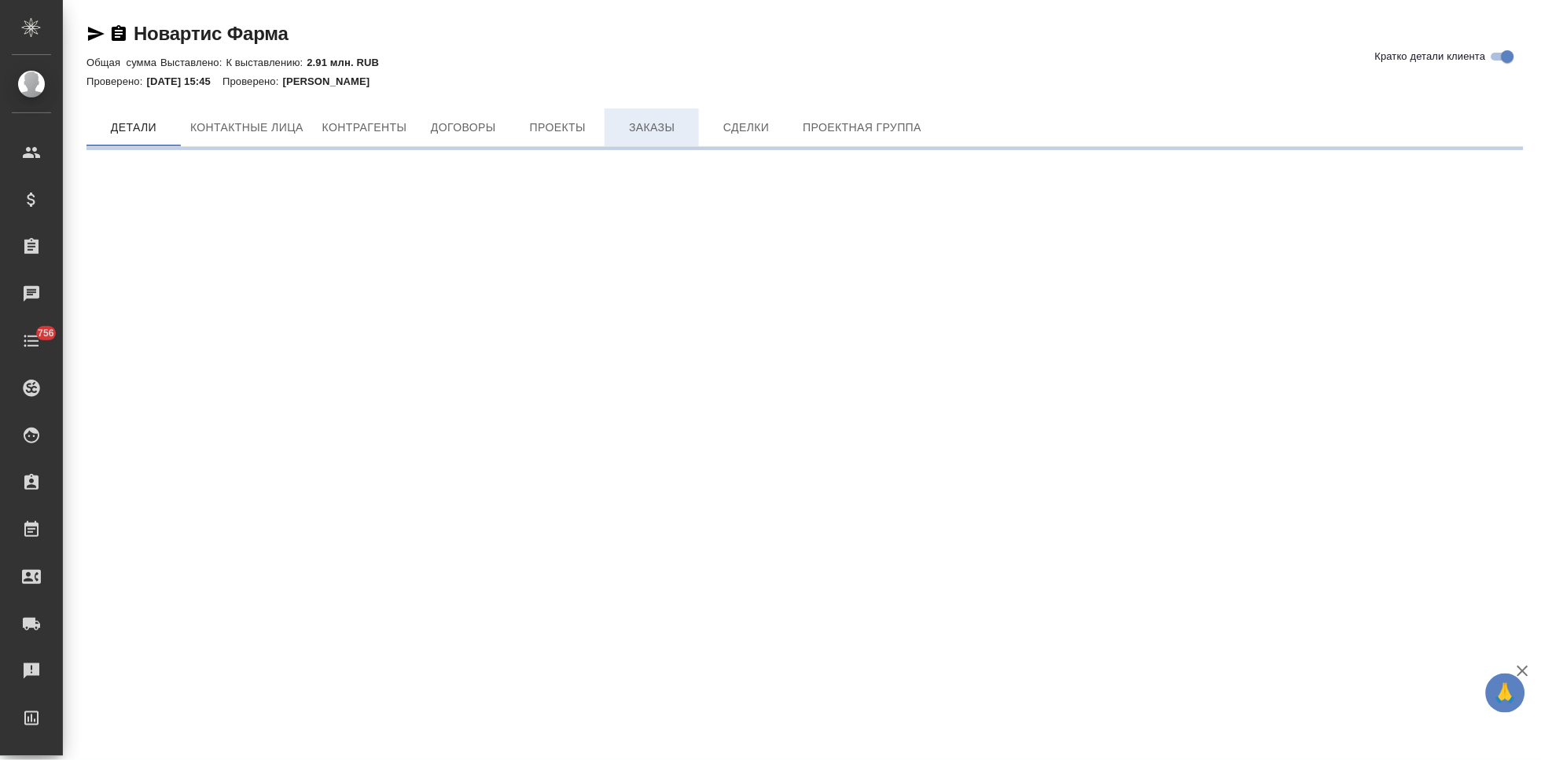
click at [641, 130] on span "Заказы" at bounding box center [651, 128] width 75 height 20
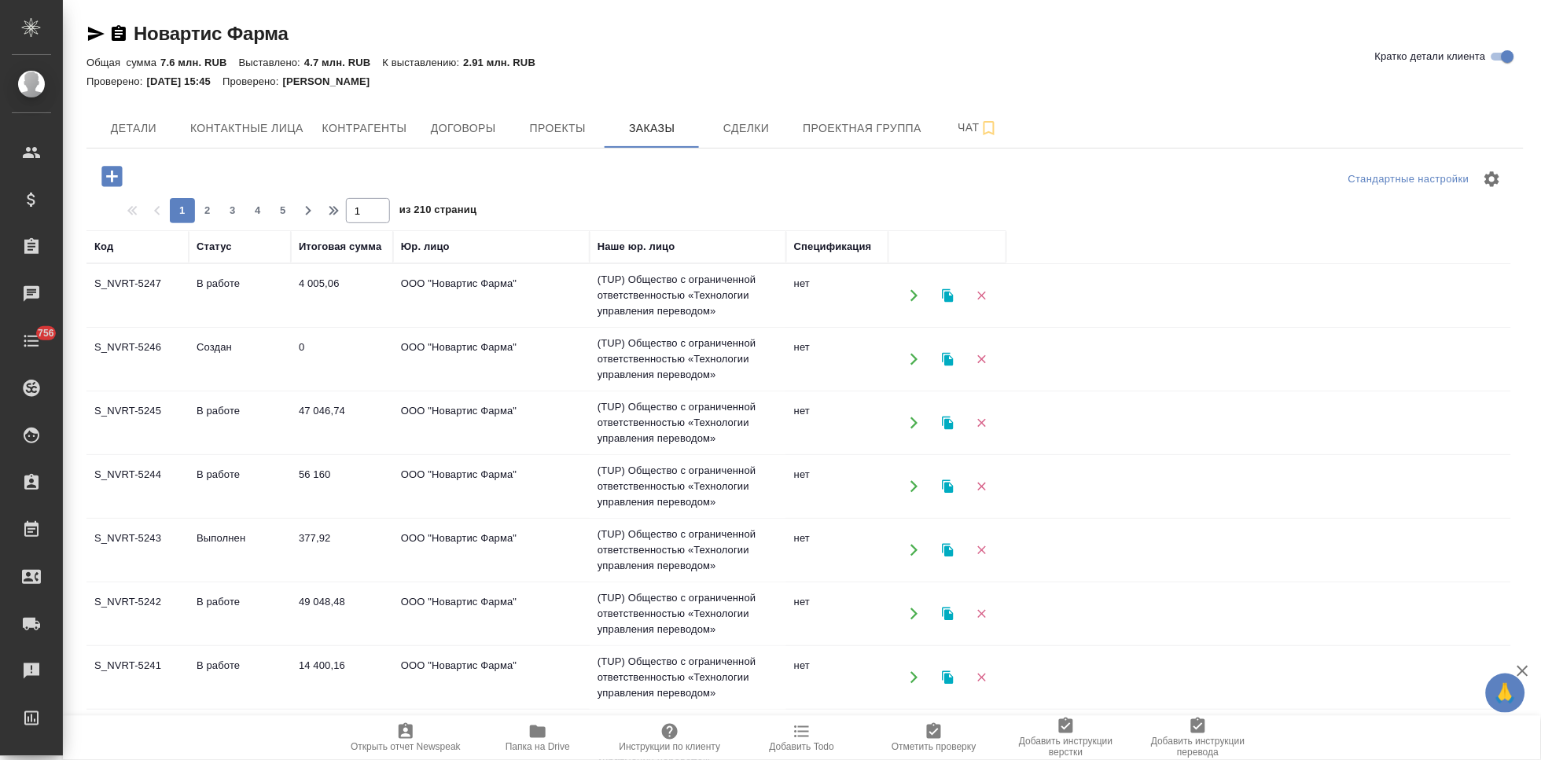
click at [199, 480] on td "В работе" at bounding box center [240, 486] width 102 height 55
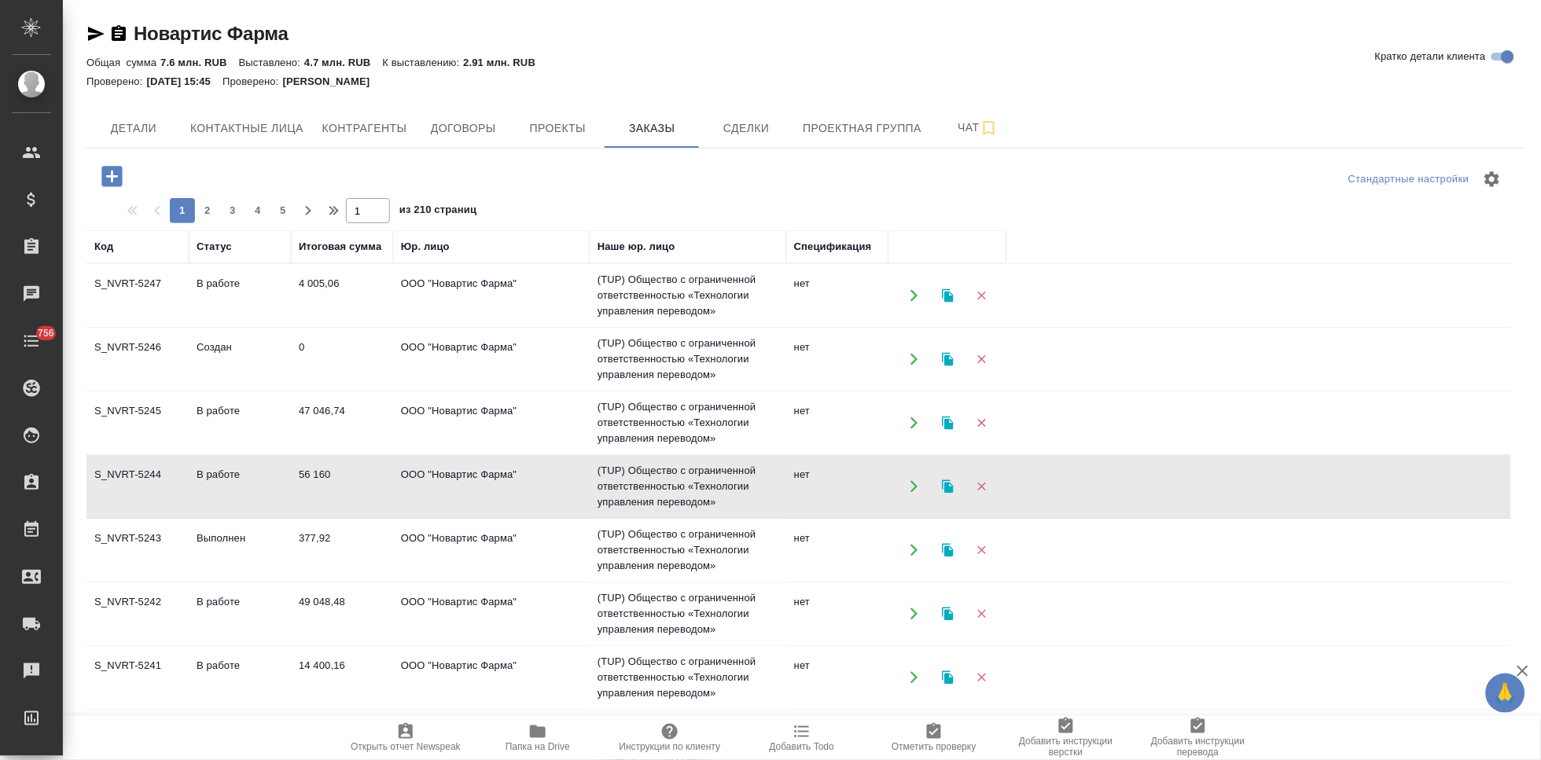
click at [199, 480] on td "В работе" at bounding box center [240, 486] width 102 height 55
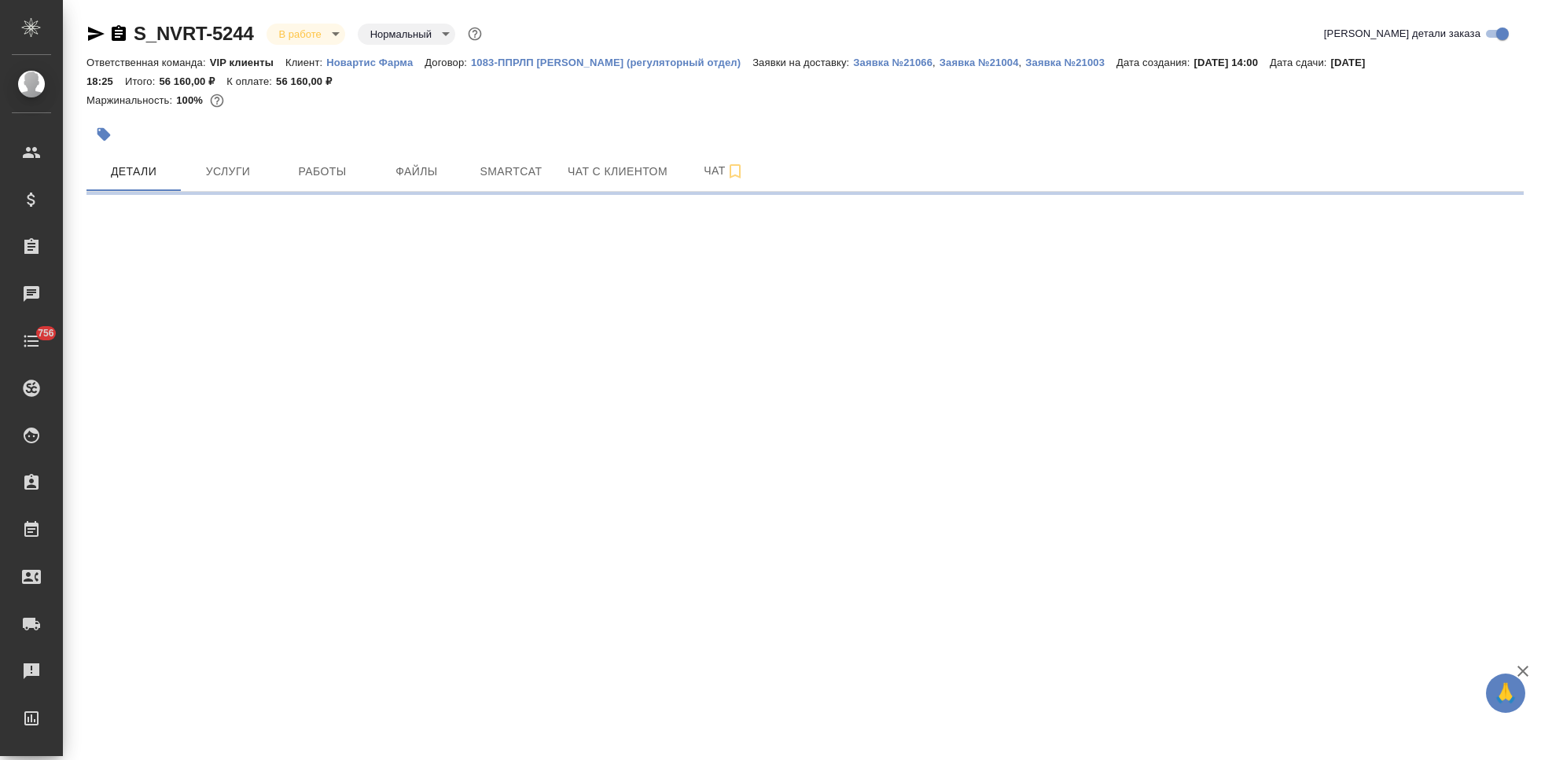
select select "RU"
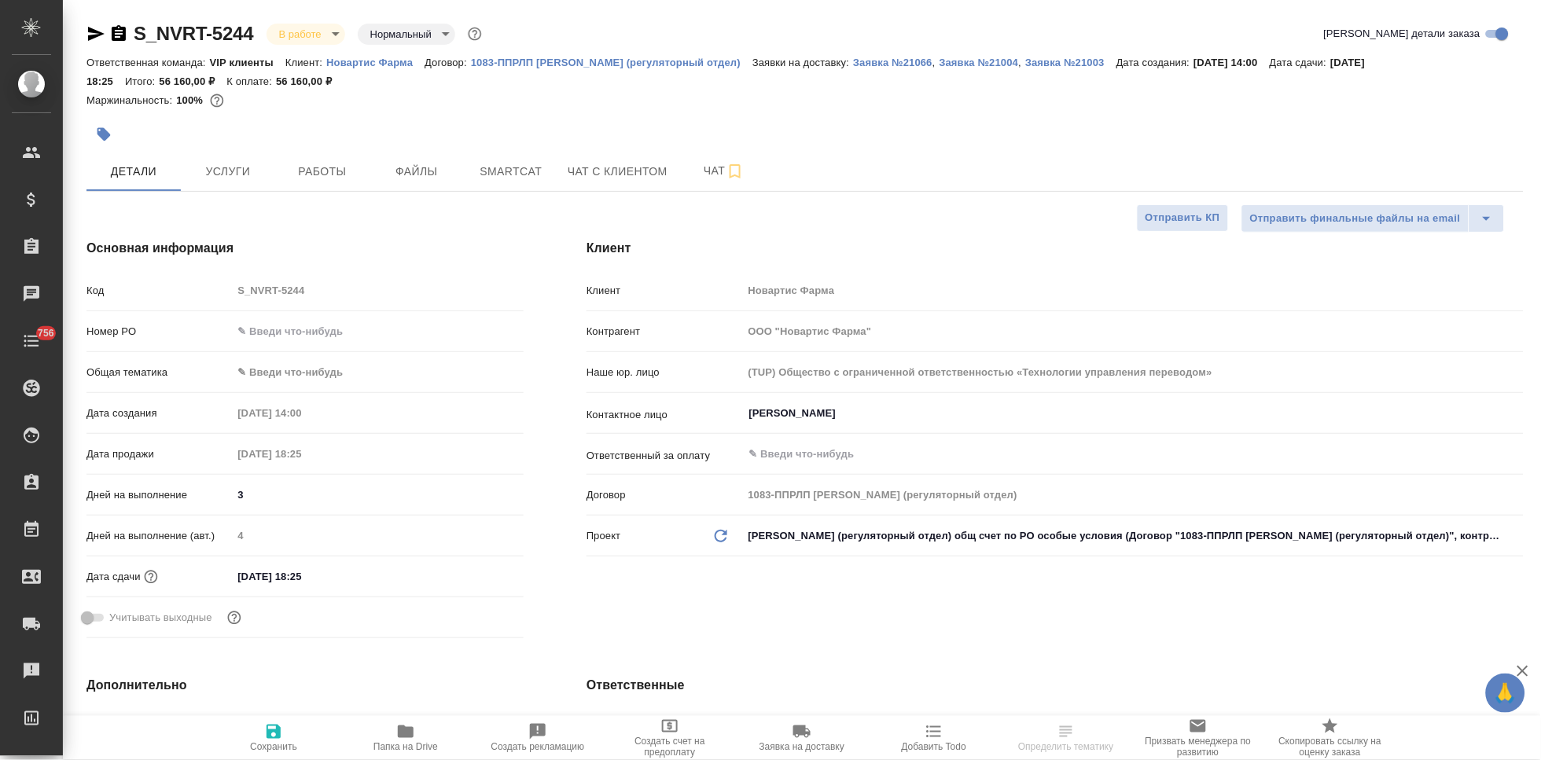
type textarea "x"
click at [853, 62] on p "Заявка №21066" at bounding box center [892, 63] width 79 height 12
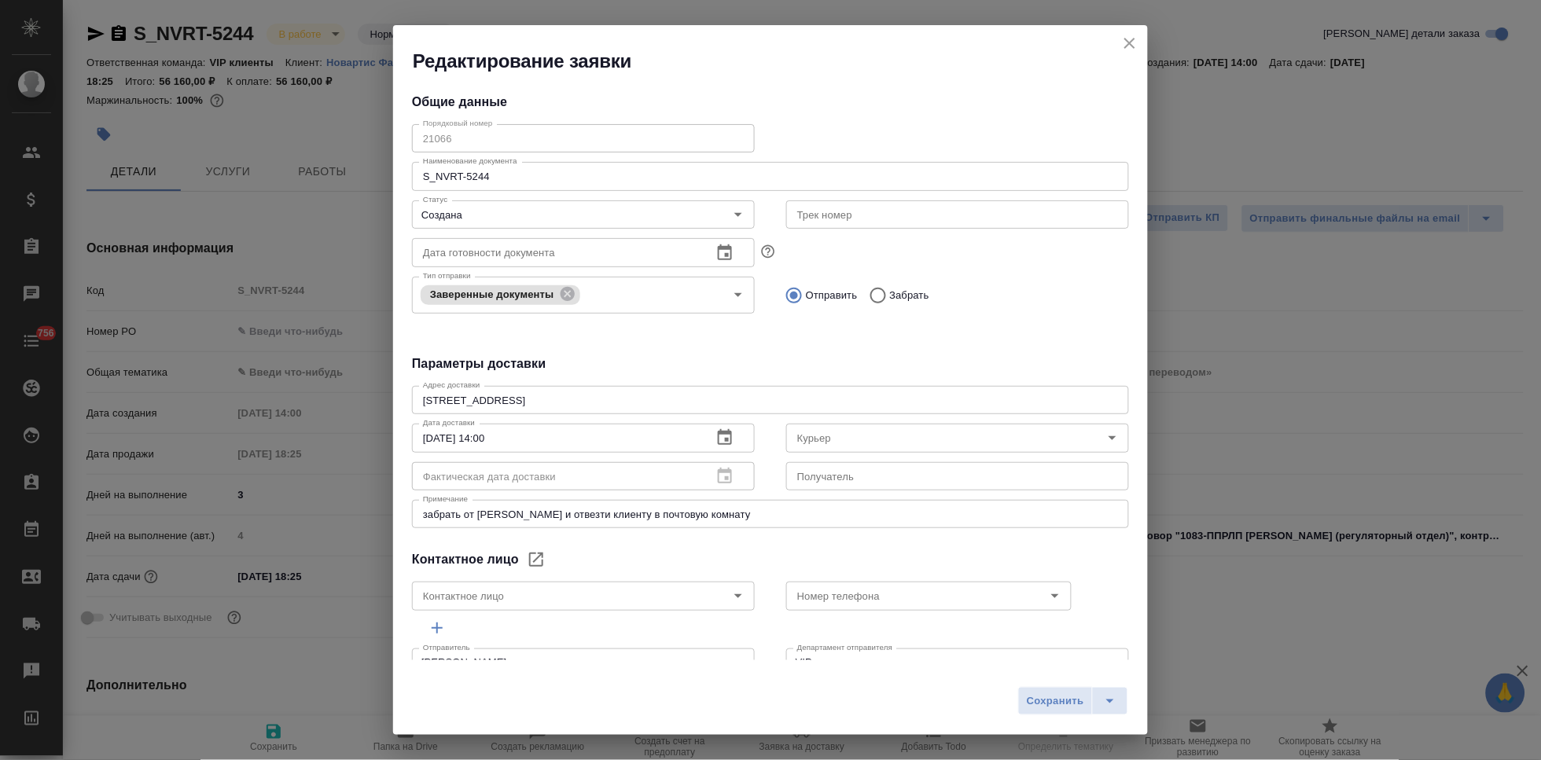
type input "Гладкова Анастасия"
click at [1134, 41] on icon "close" at bounding box center [1129, 43] width 19 height 19
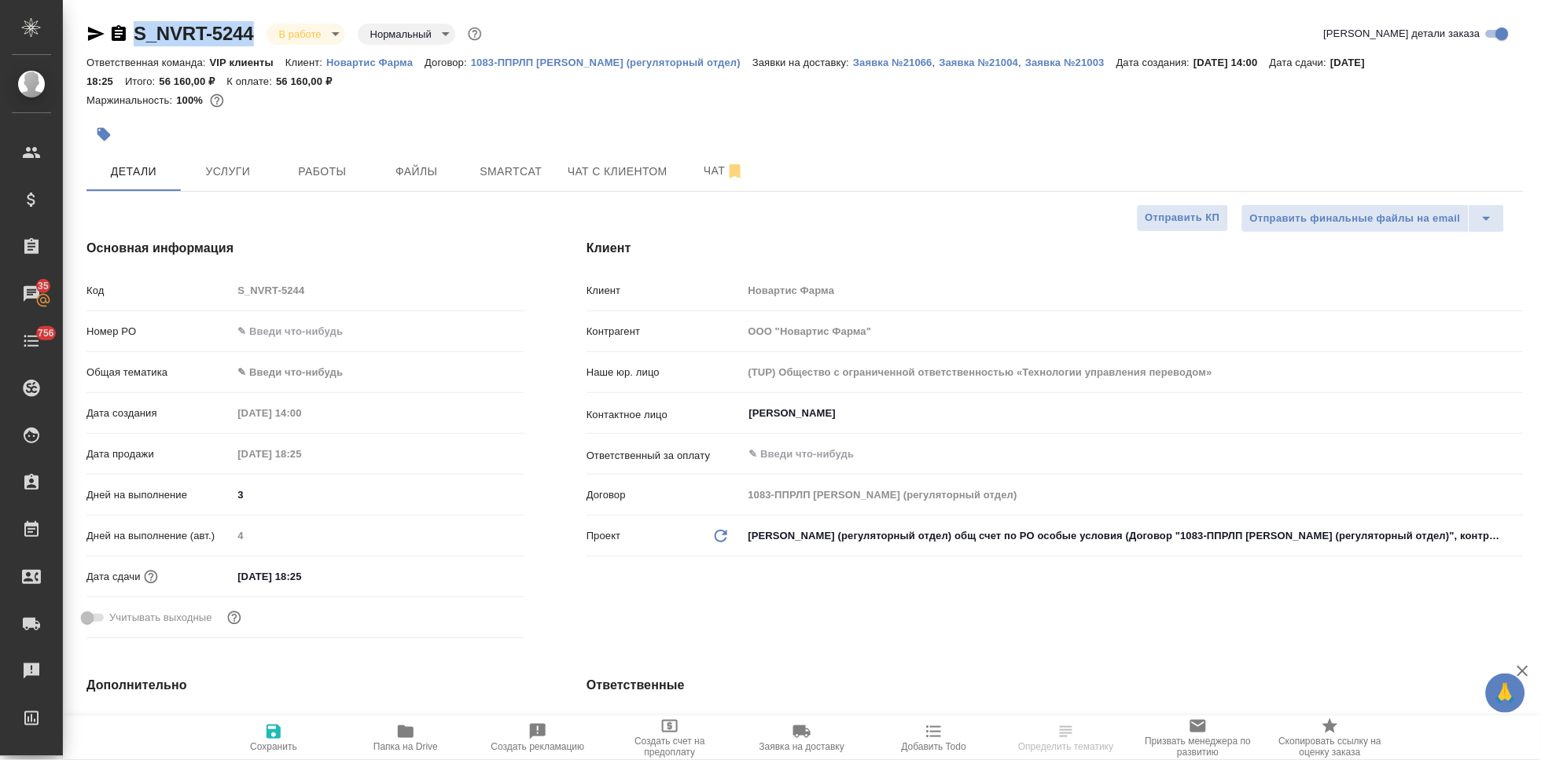
drag, startPoint x: 262, startPoint y: 32, endPoint x: 133, endPoint y: 32, distance: 129.0
click at [133, 32] on div "S_NVRT-5244 В работе inProgress Нормальный normal" at bounding box center [285, 33] width 399 height 25
copy link "S_NVRT-5244"
select select "RU"
type textarea "x"
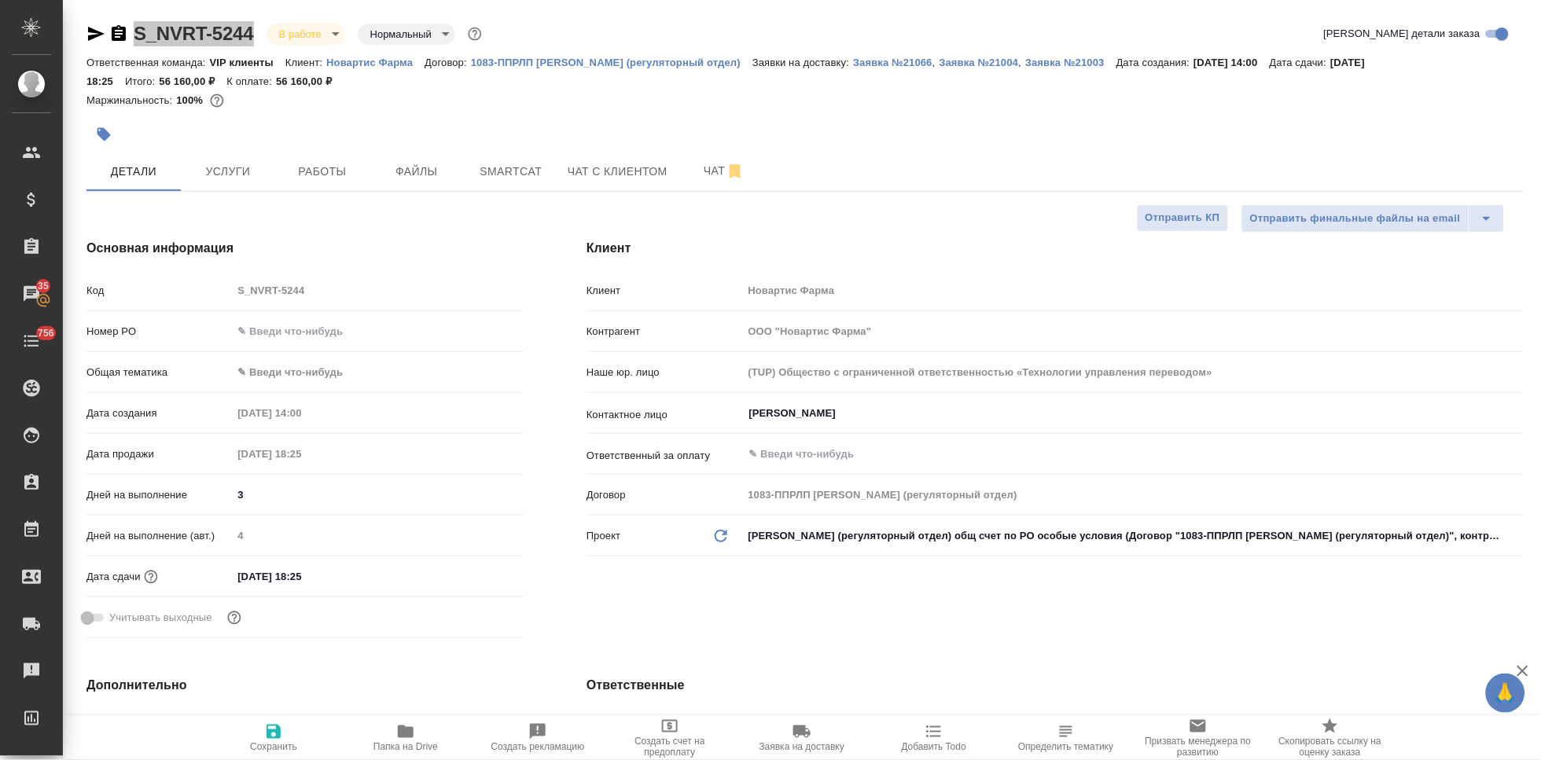
type textarea "x"
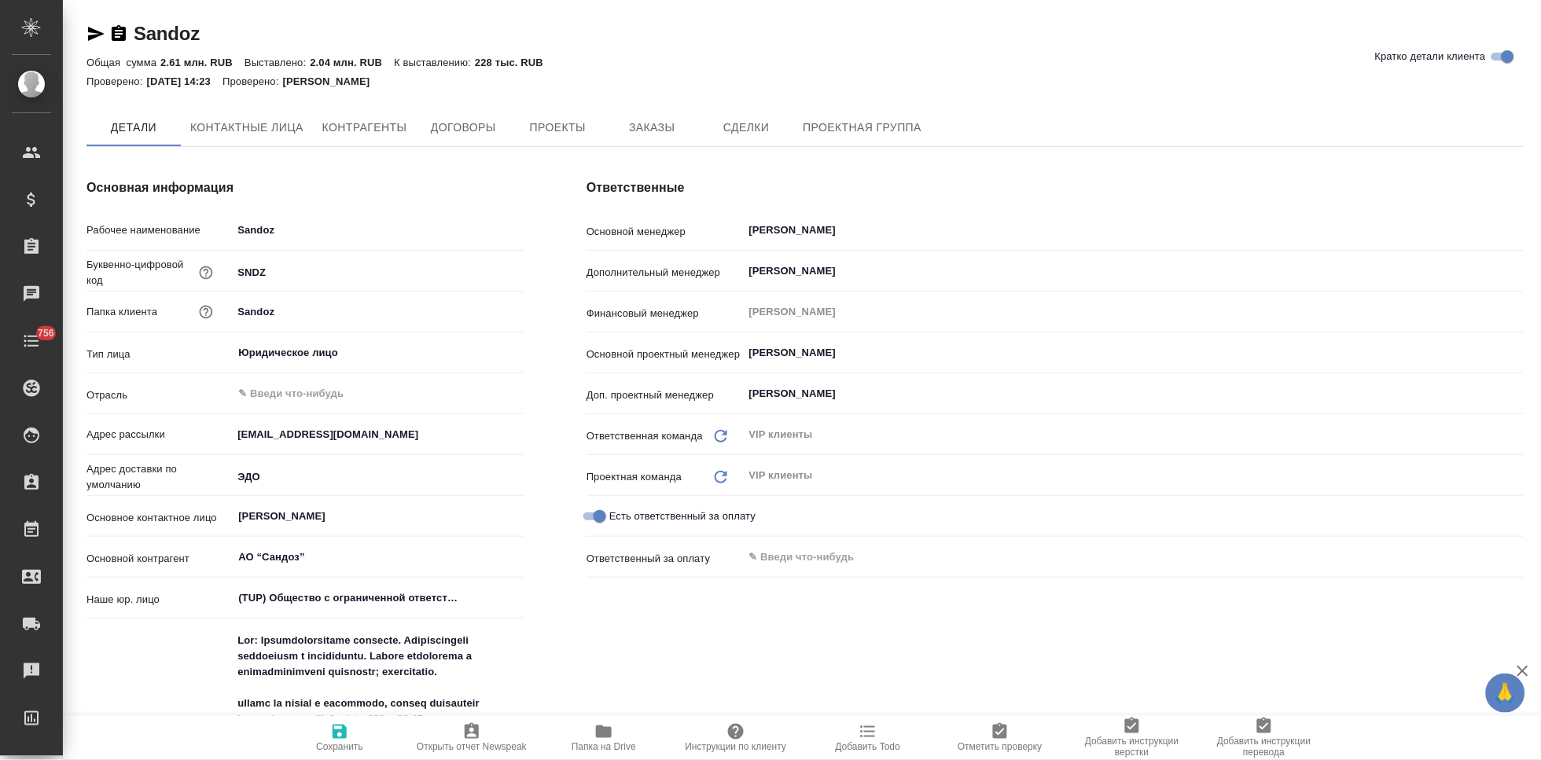
click at [646, 138] on button "Заказы" at bounding box center [652, 128] width 94 height 38
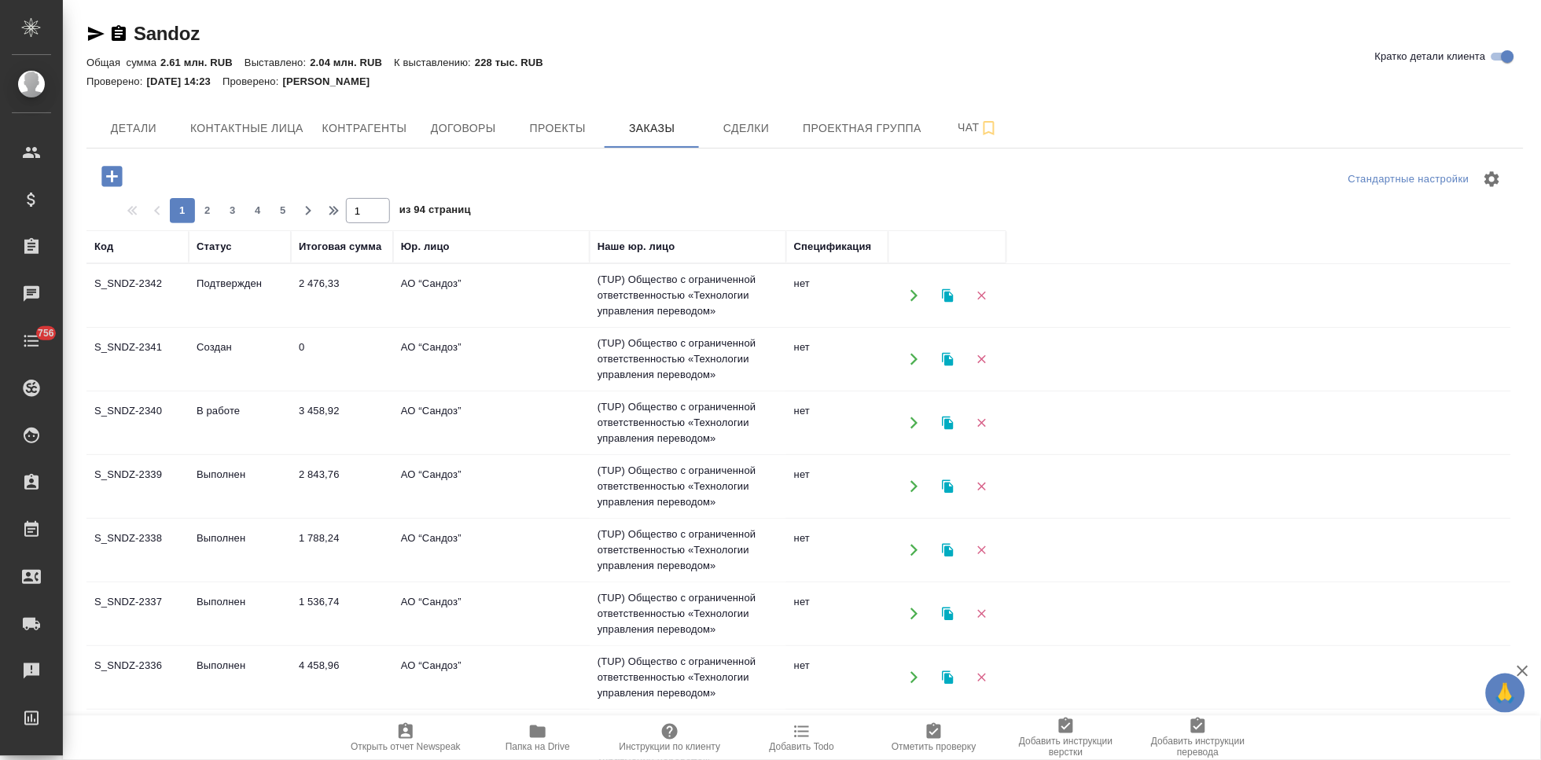
click at [226, 295] on td "Подтвержден" at bounding box center [240, 295] width 102 height 55
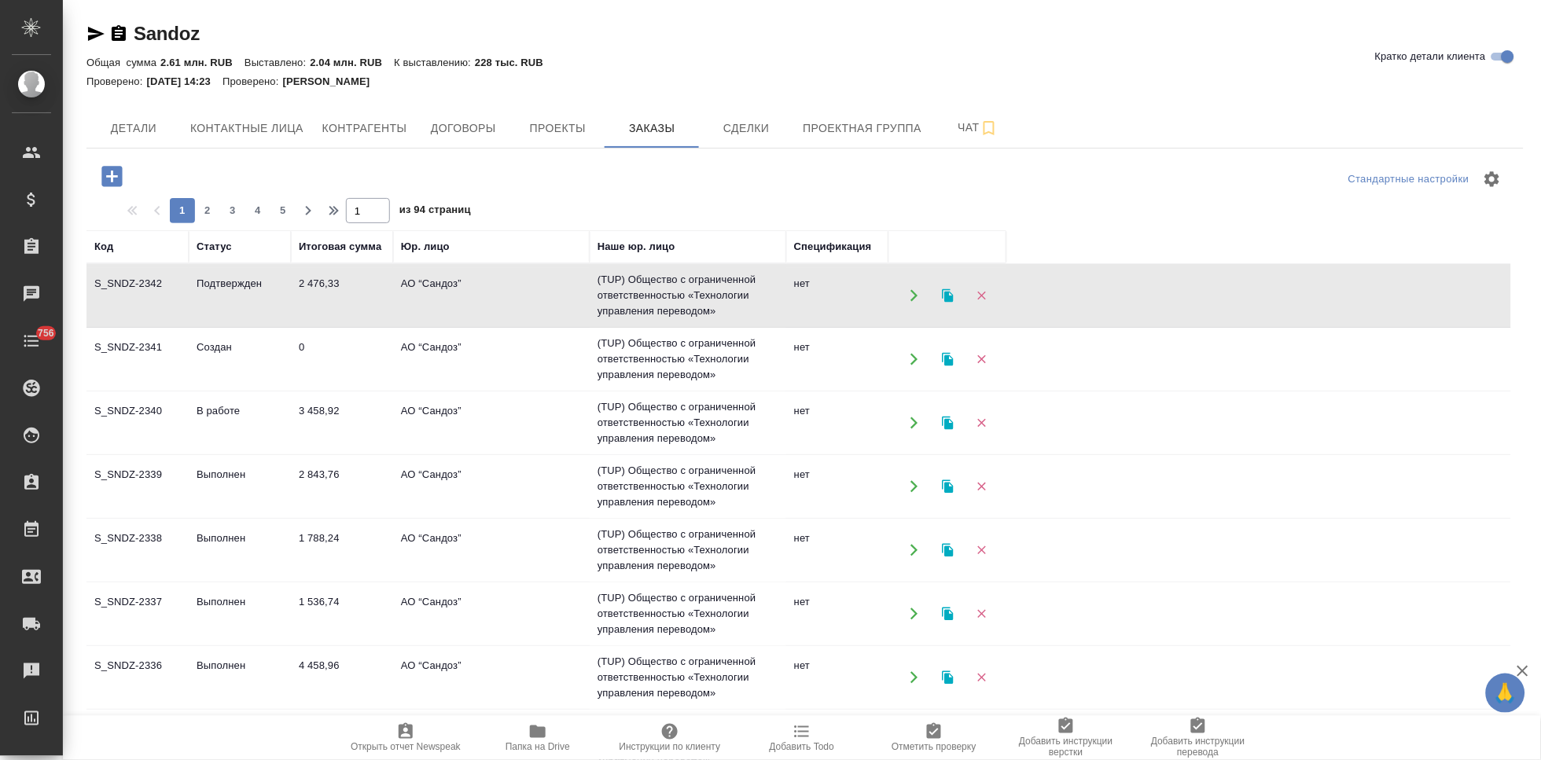
click at [226, 295] on td "Подтвержден" at bounding box center [240, 295] width 102 height 55
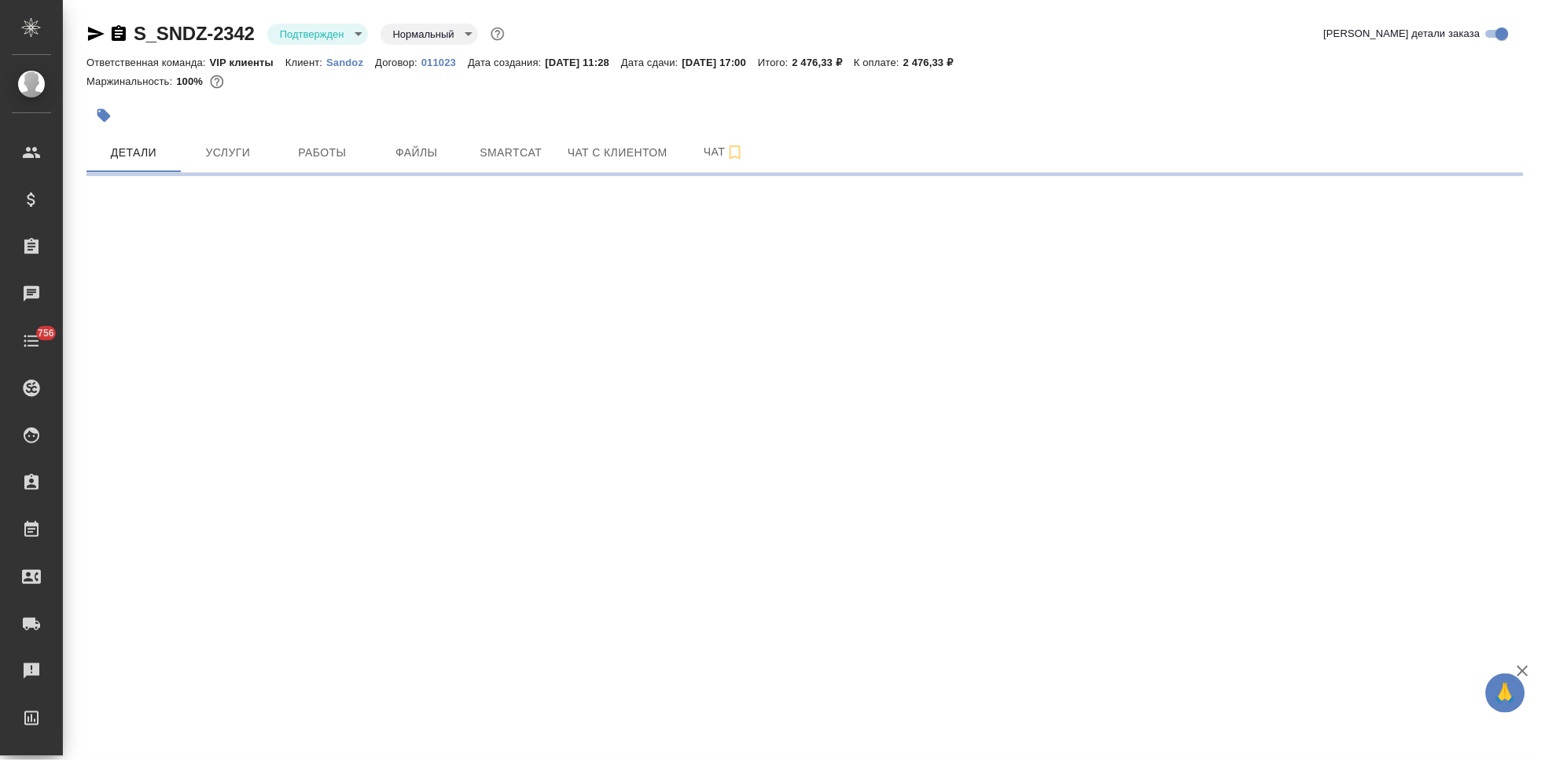
select select "RU"
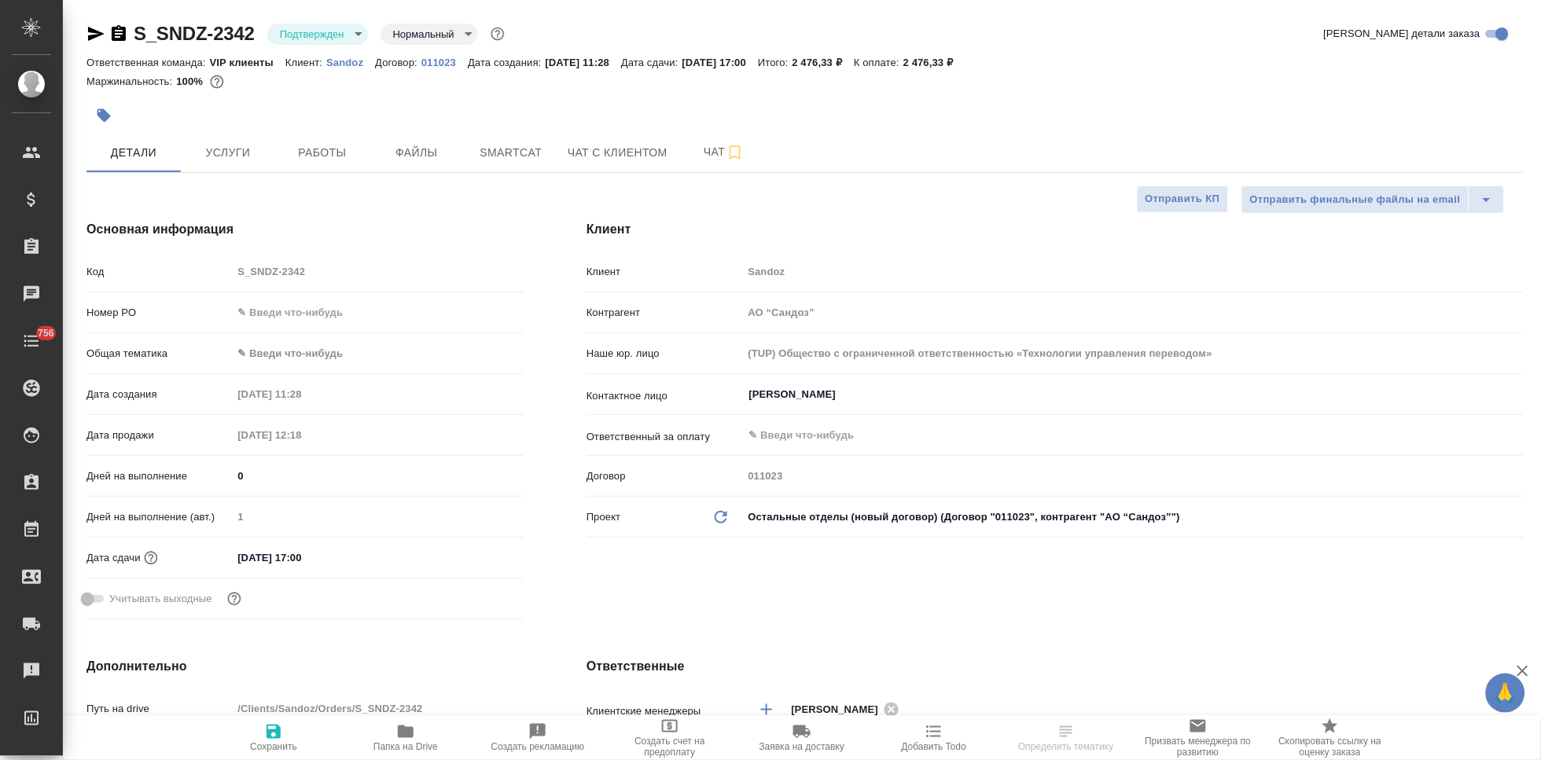
type textarea "x"
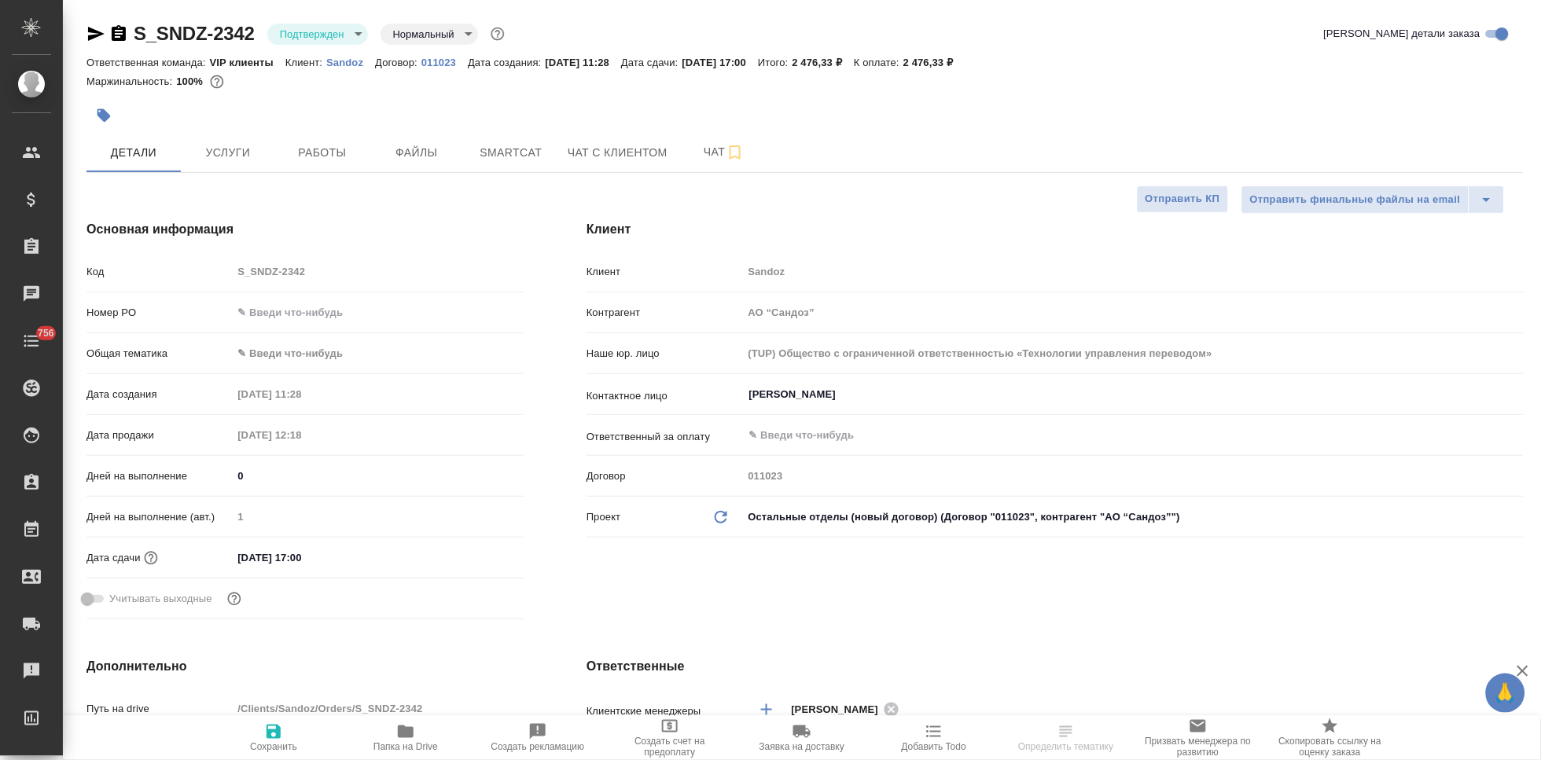
type textarea "x"
select select "RU"
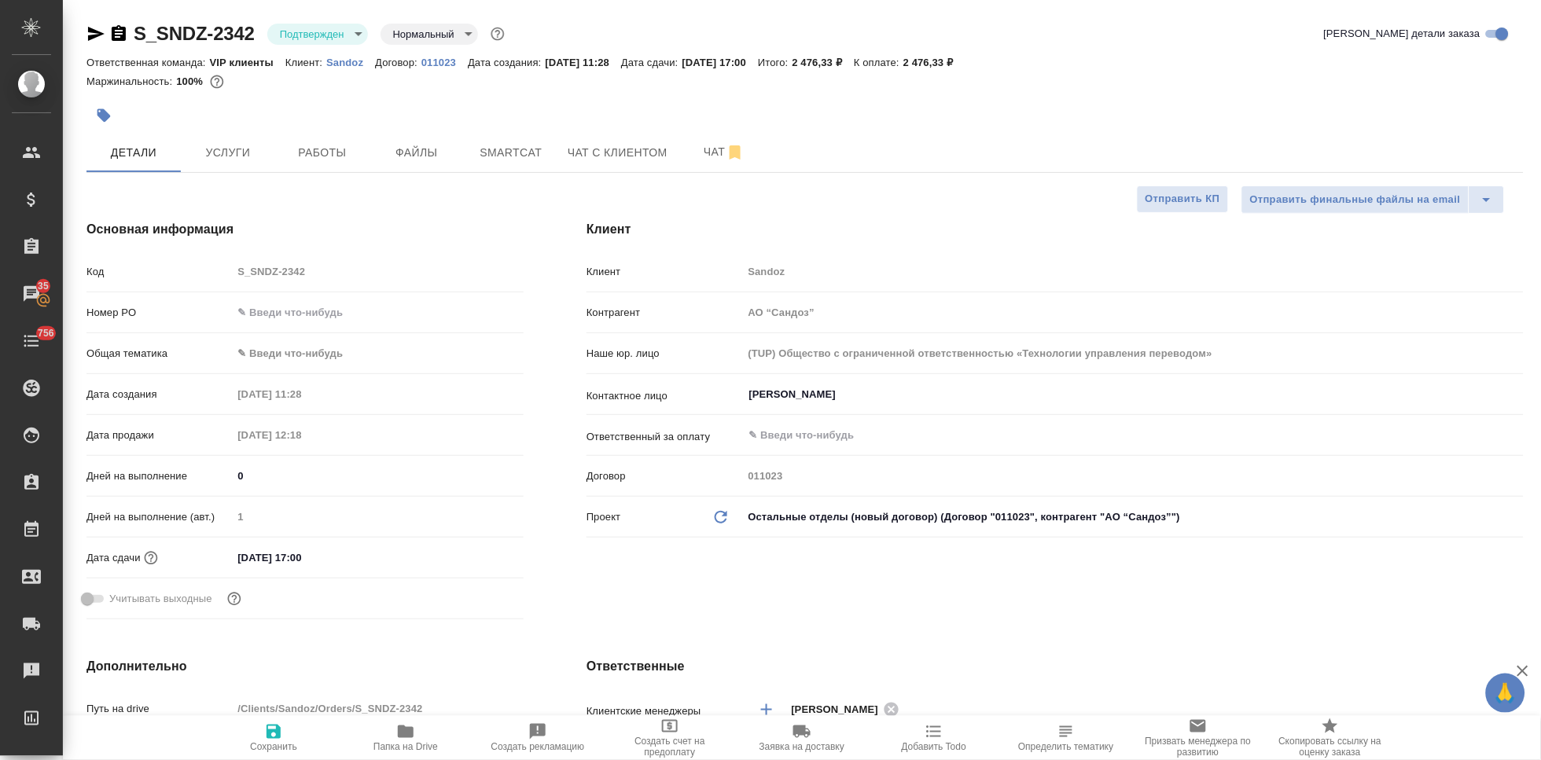
type textarea "x"
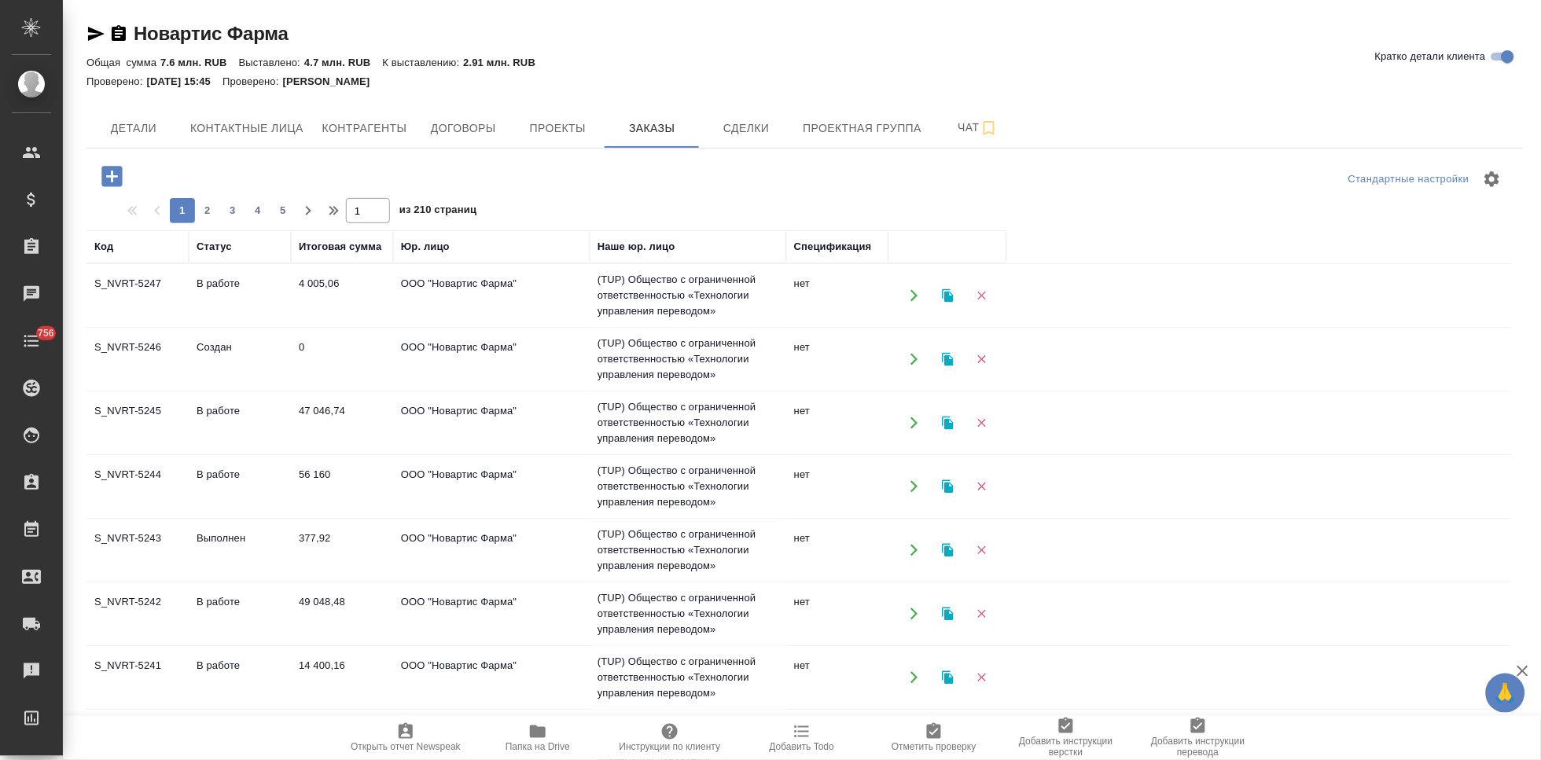
click at [328, 364] on td "0" at bounding box center [342, 359] width 102 height 55
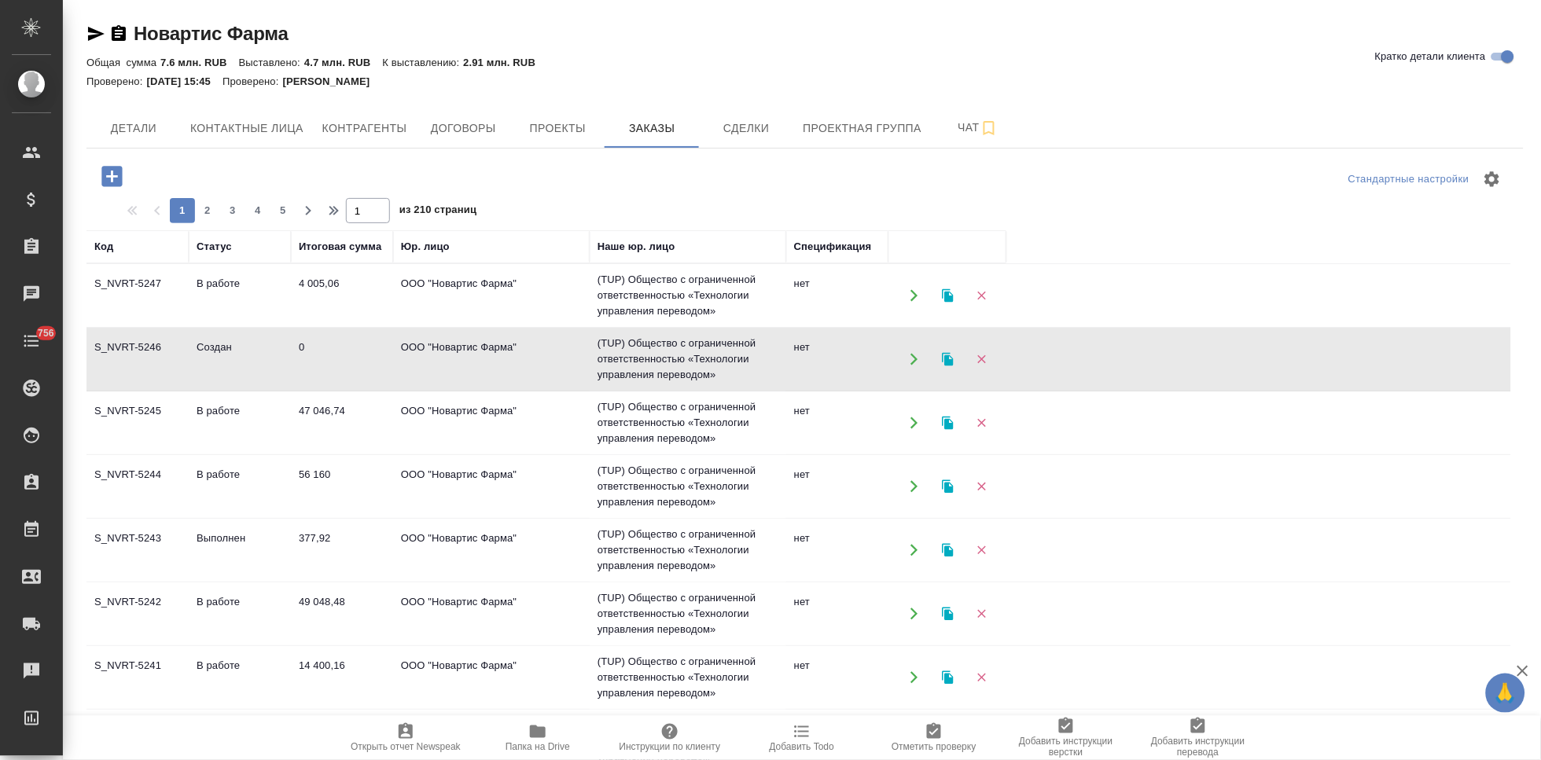
click at [328, 364] on td "0" at bounding box center [342, 359] width 102 height 55
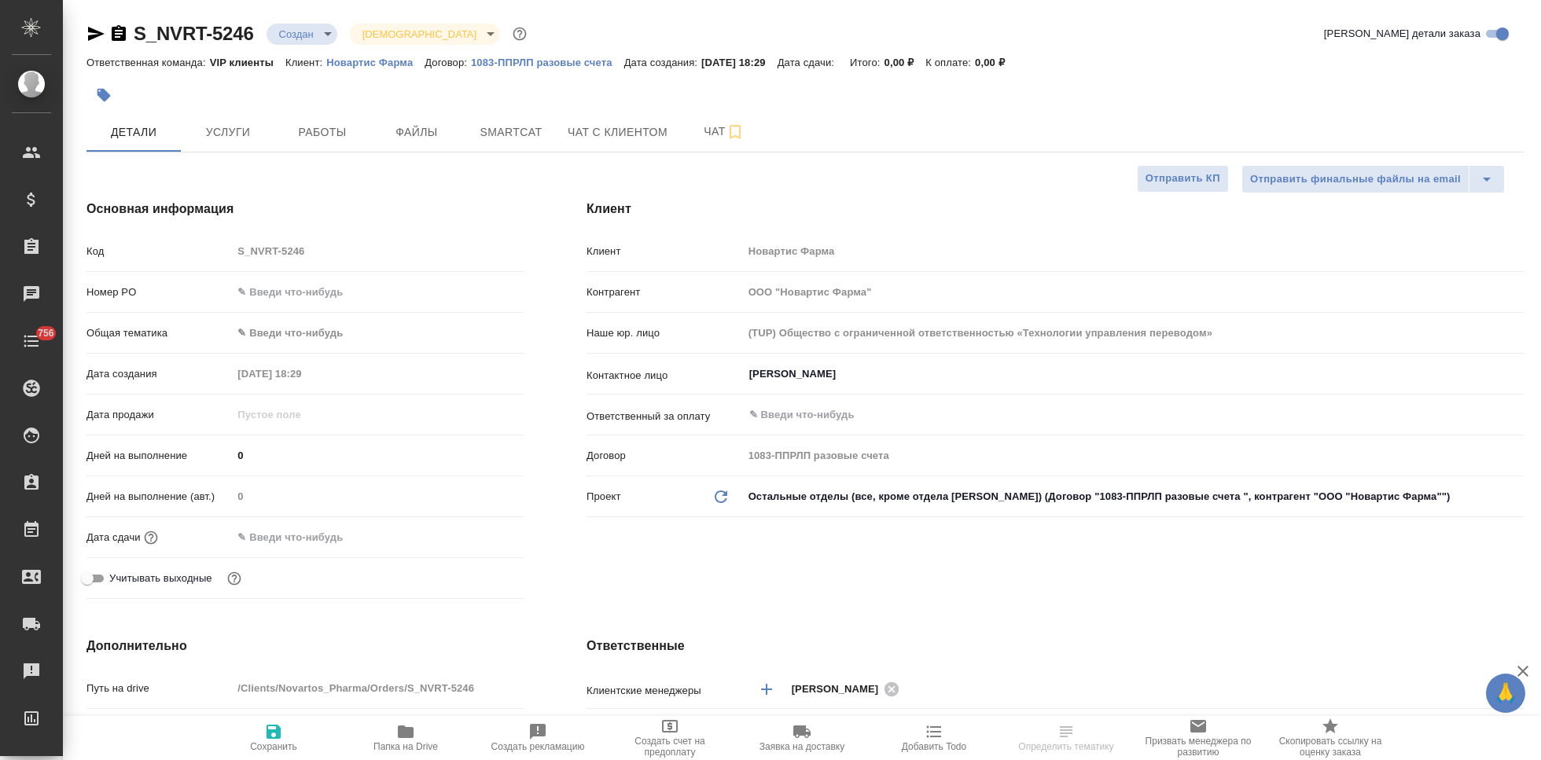
select select "RU"
type textarea "x"
